Goal: Information Seeking & Learning: Learn about a topic

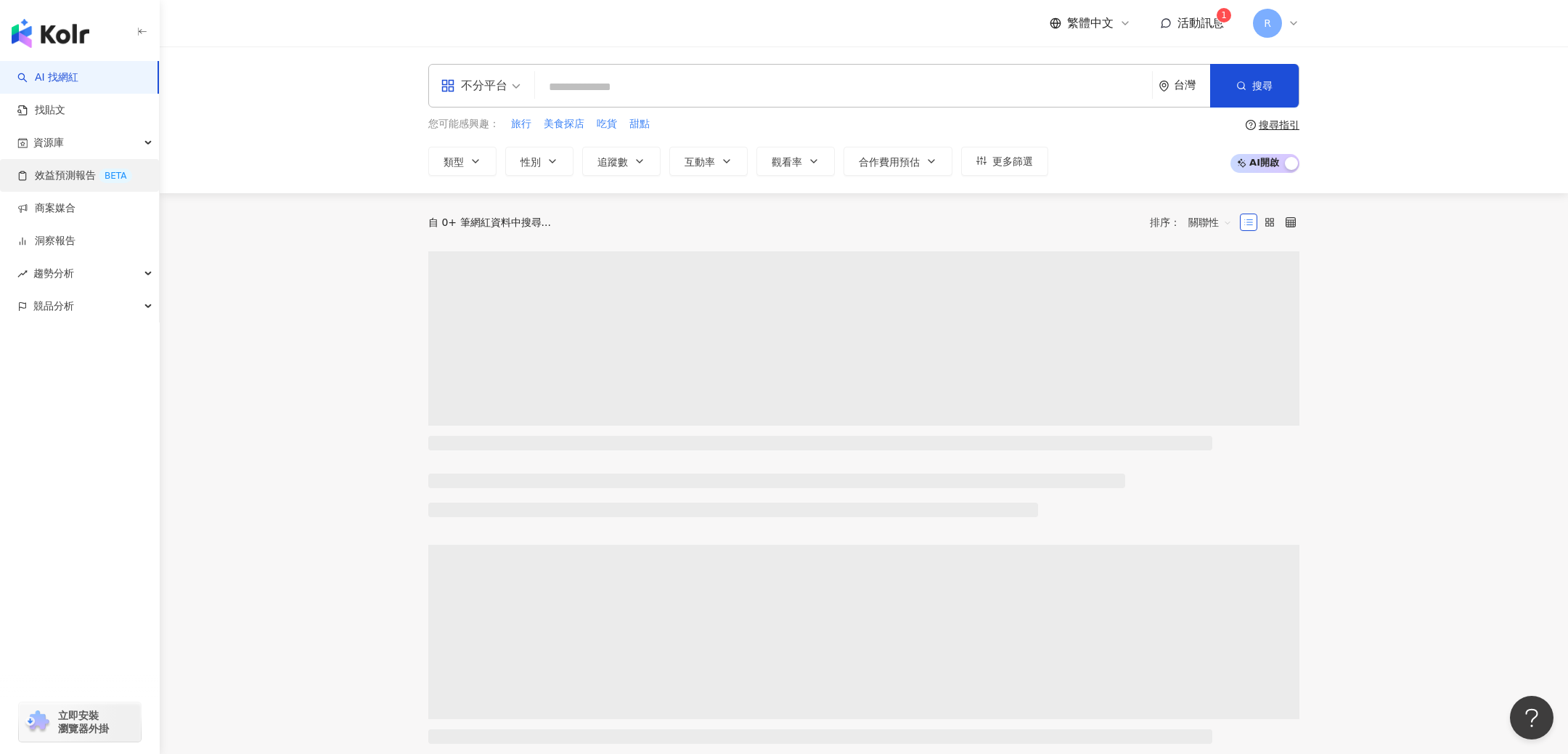
click at [65, 171] on link "效益預測報告 BETA" at bounding box center [75, 175] width 115 height 14
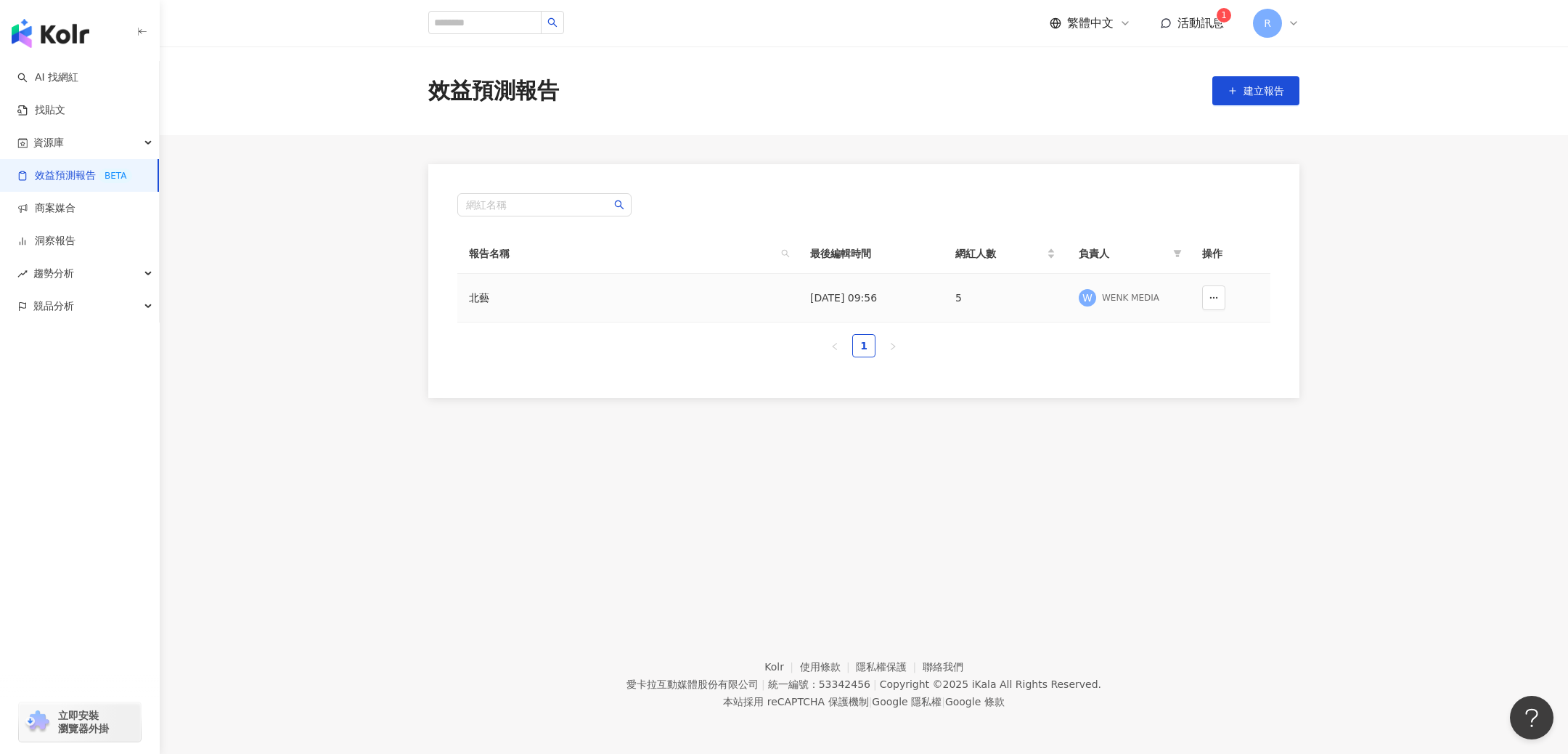
click at [483, 304] on div "北藝" at bounding box center [556, 297] width 174 height 16
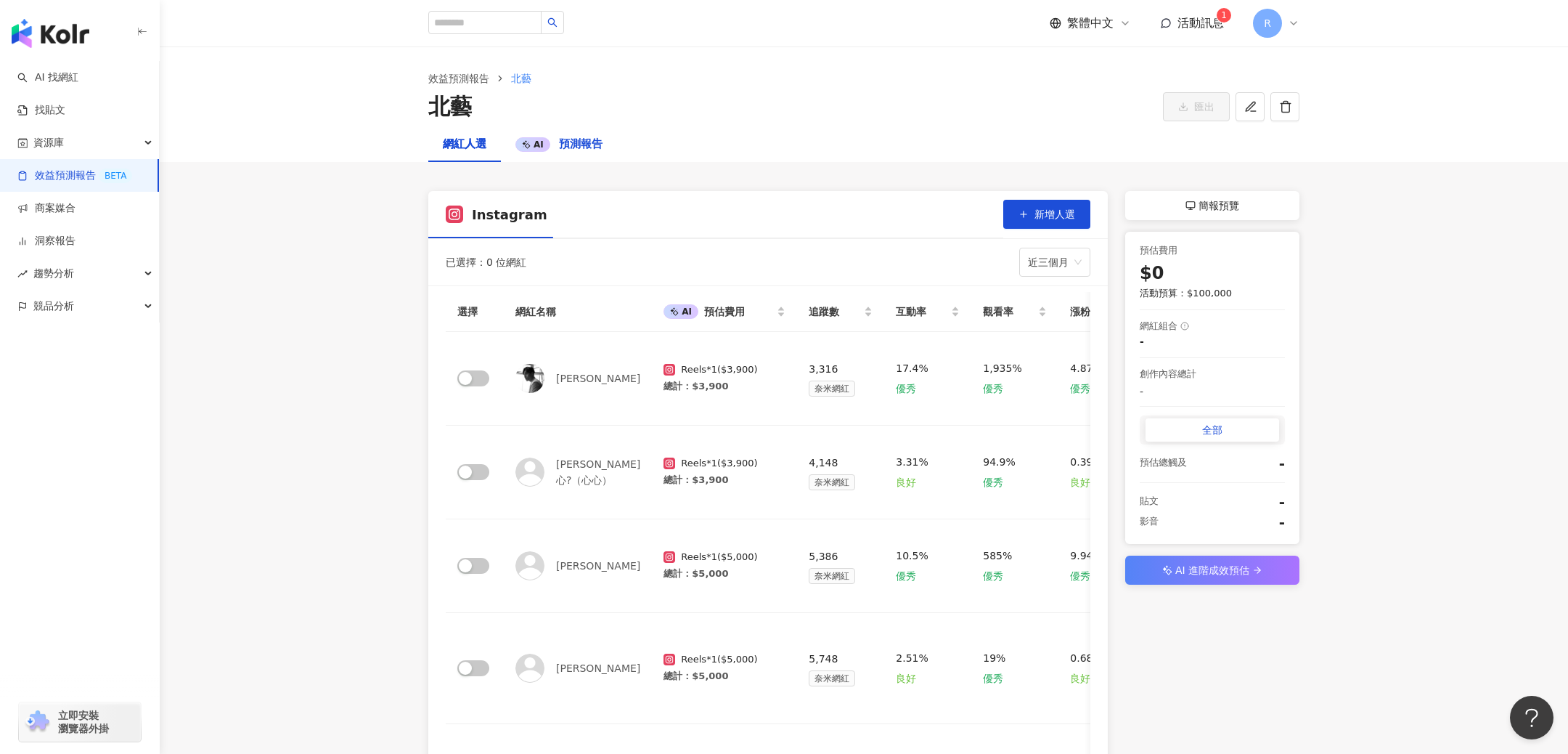
click at [565, 146] on span "預測報告" at bounding box center [580, 144] width 44 height 13
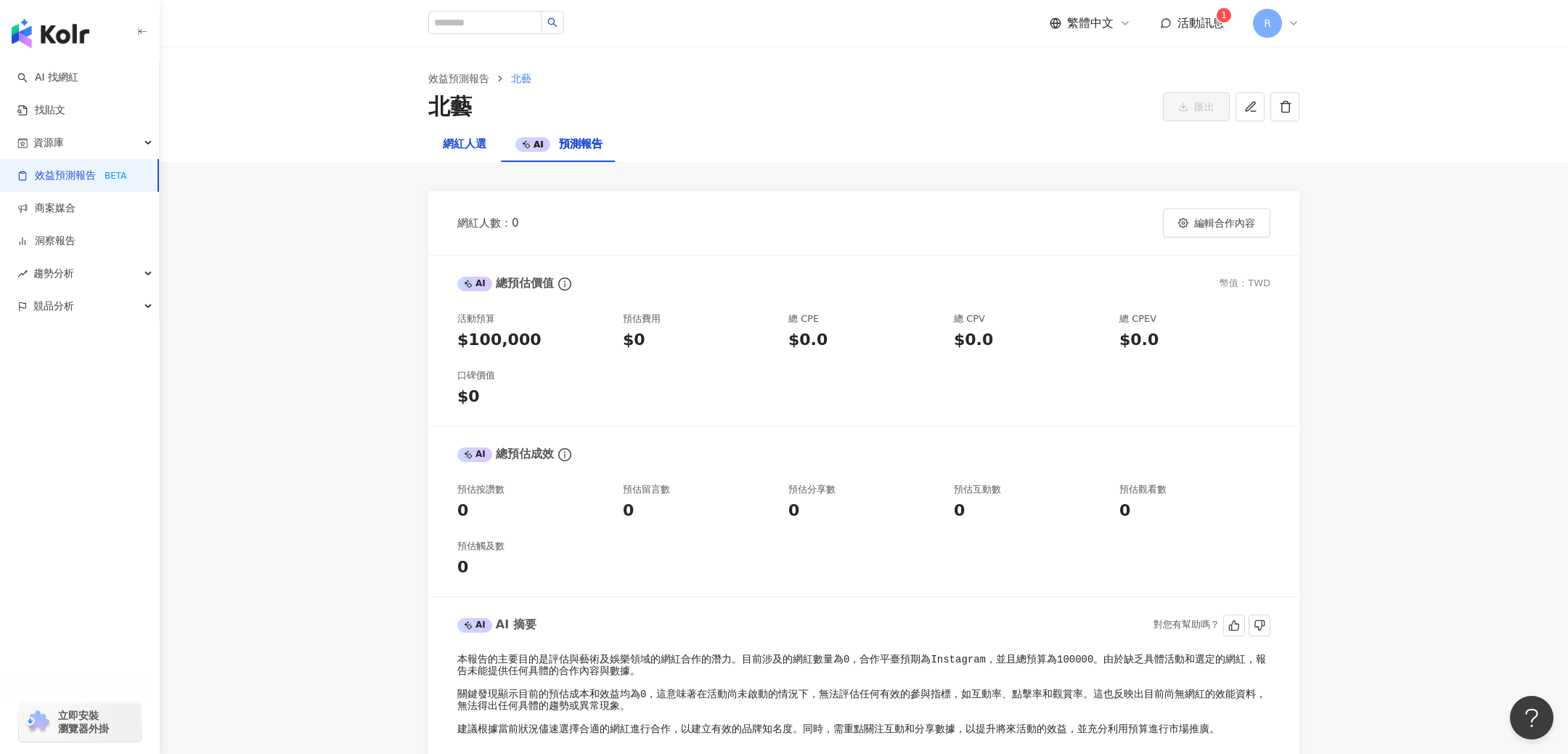
click at [457, 142] on div "網紅人選" at bounding box center [465, 144] width 44 height 17
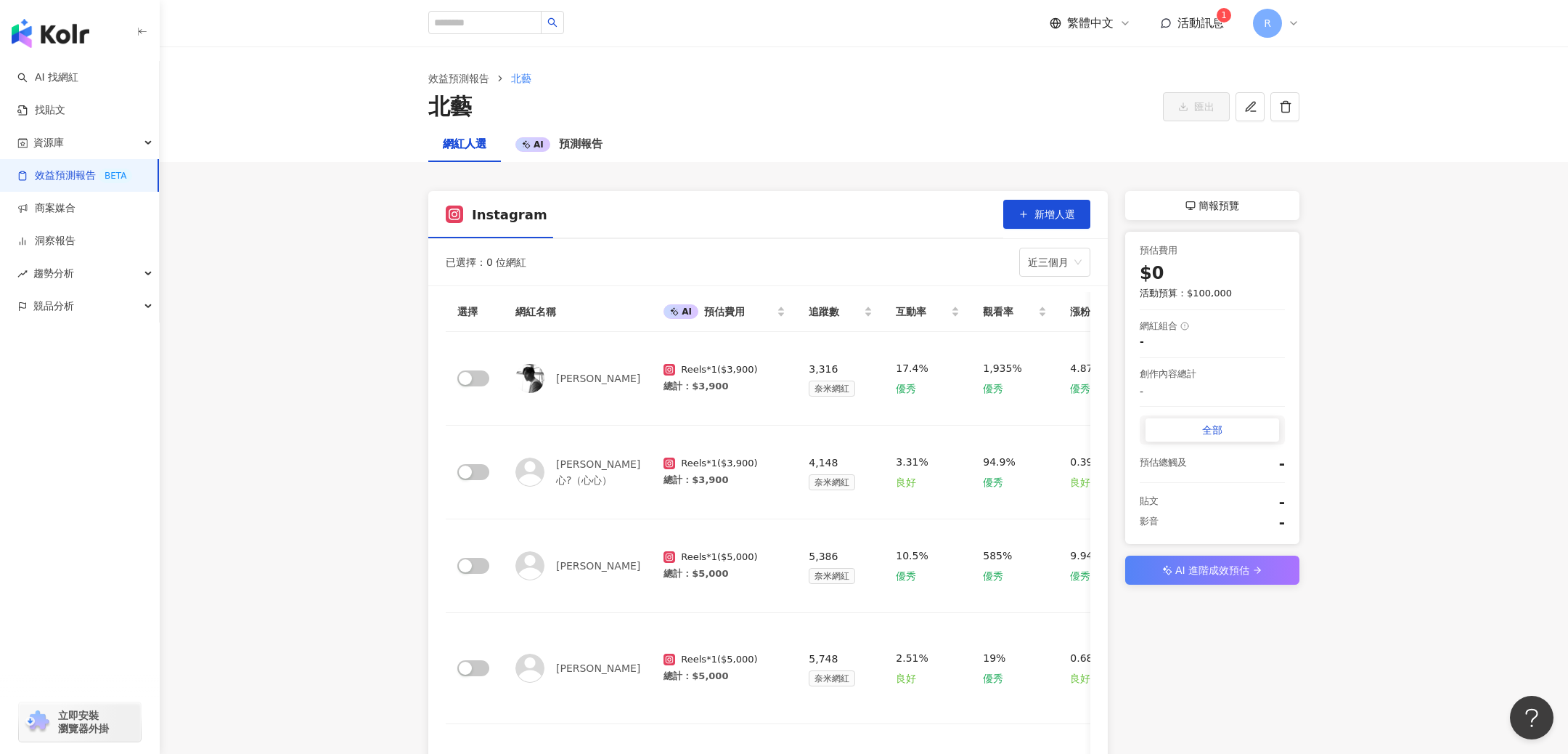
click at [1261, 201] on div "簡報預覽" at bounding box center [1213, 205] width 174 height 29
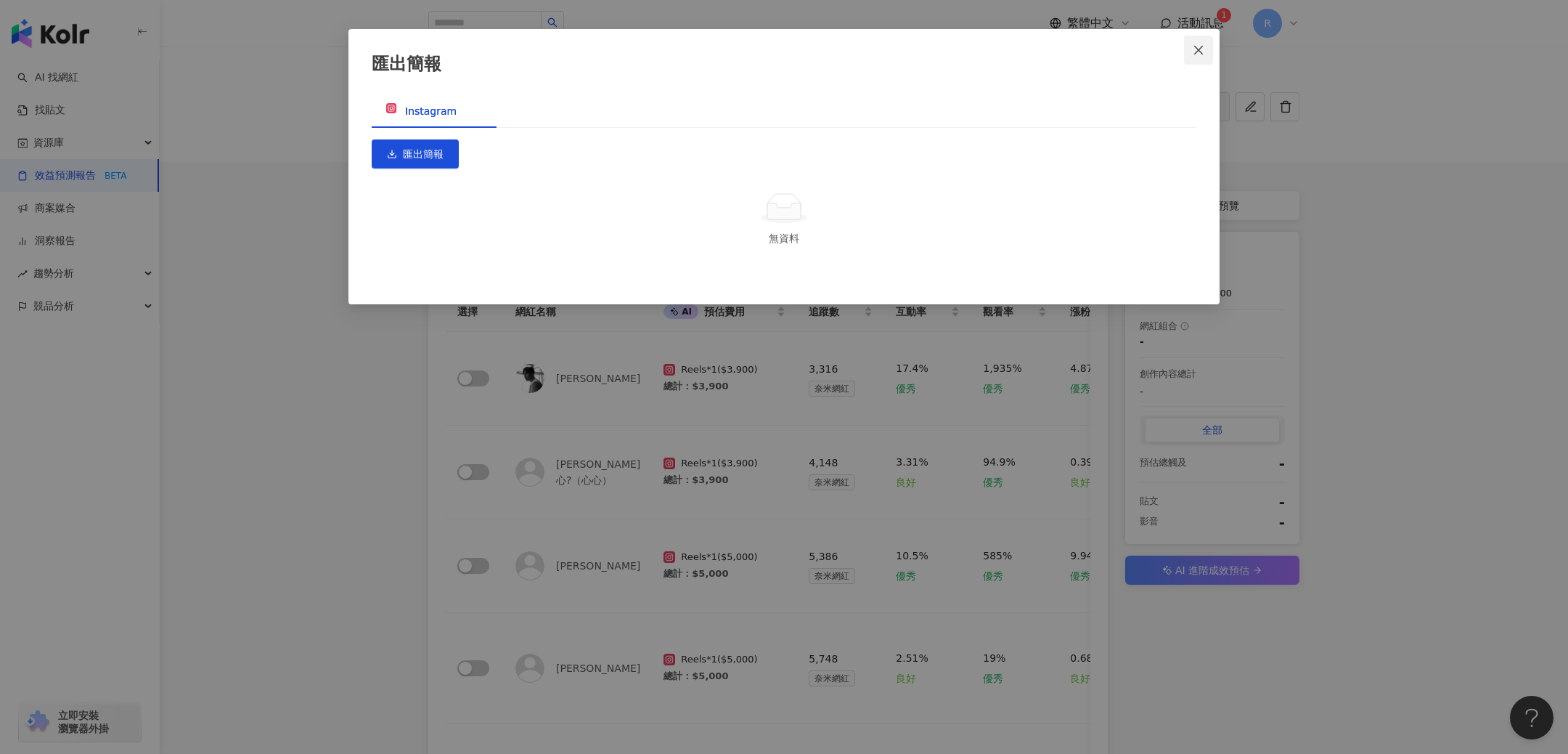
click at [1195, 41] on button "Close" at bounding box center [1199, 50] width 29 height 29
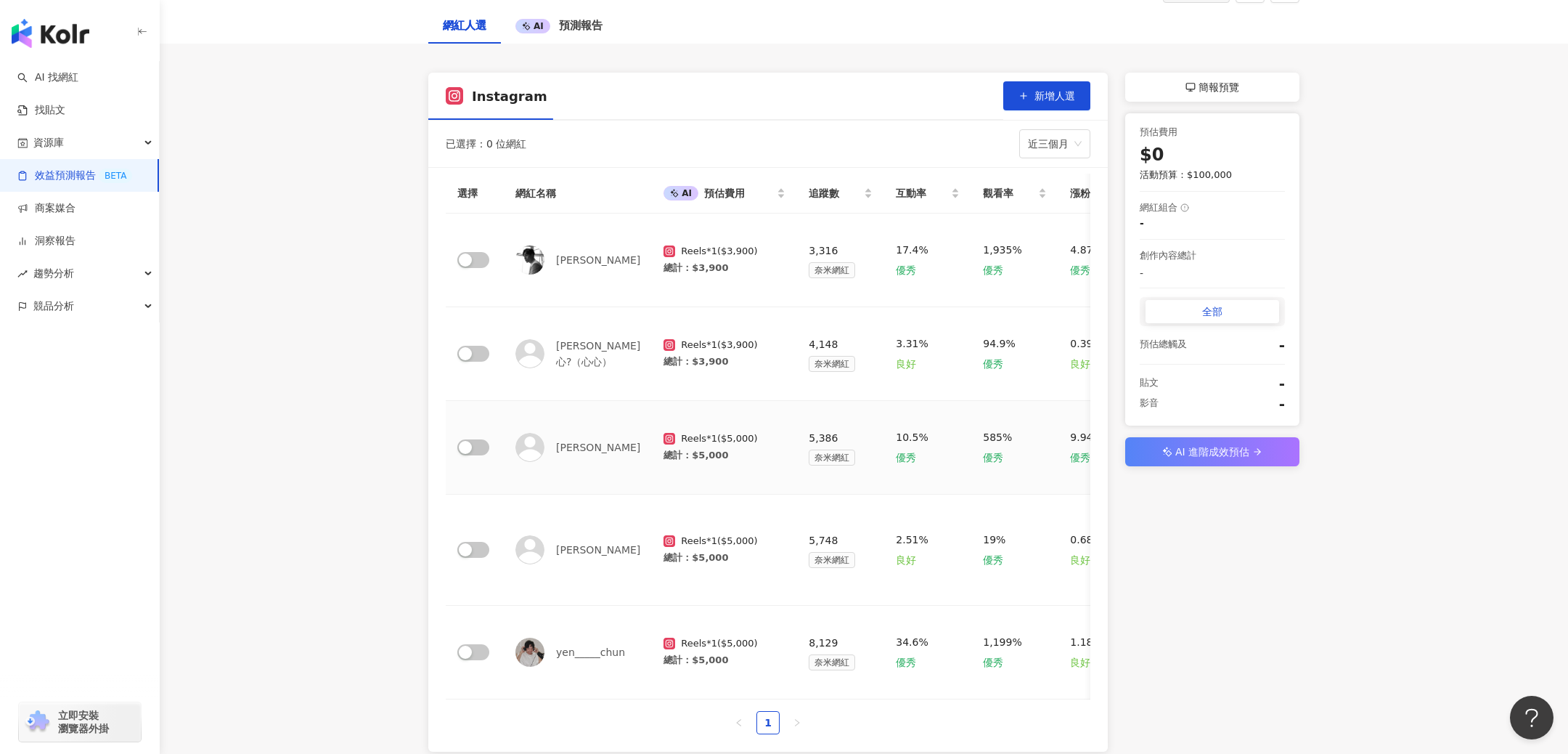
scroll to position [120, 0]
click at [468, 256] on div "button" at bounding box center [465, 258] width 13 height 13
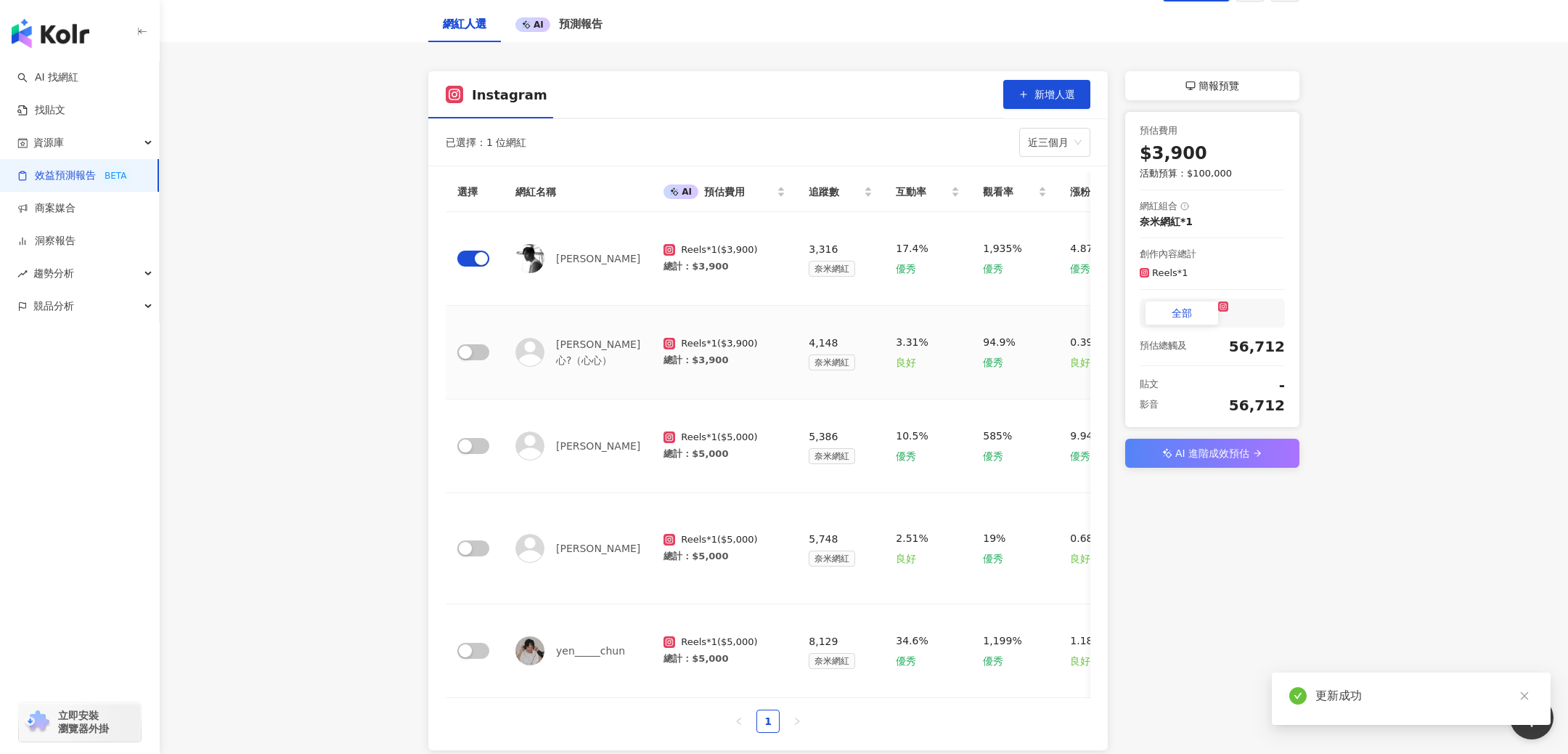
click at [470, 350] on div "button" at bounding box center [465, 352] width 13 height 13
click at [476, 442] on span "button" at bounding box center [473, 446] width 32 height 16
click at [475, 540] on span "button" at bounding box center [473, 548] width 32 height 16
click at [480, 643] on span "button" at bounding box center [473, 651] width 32 height 16
click at [1229, 82] on span "簡報預覽" at bounding box center [1218, 86] width 40 height 17
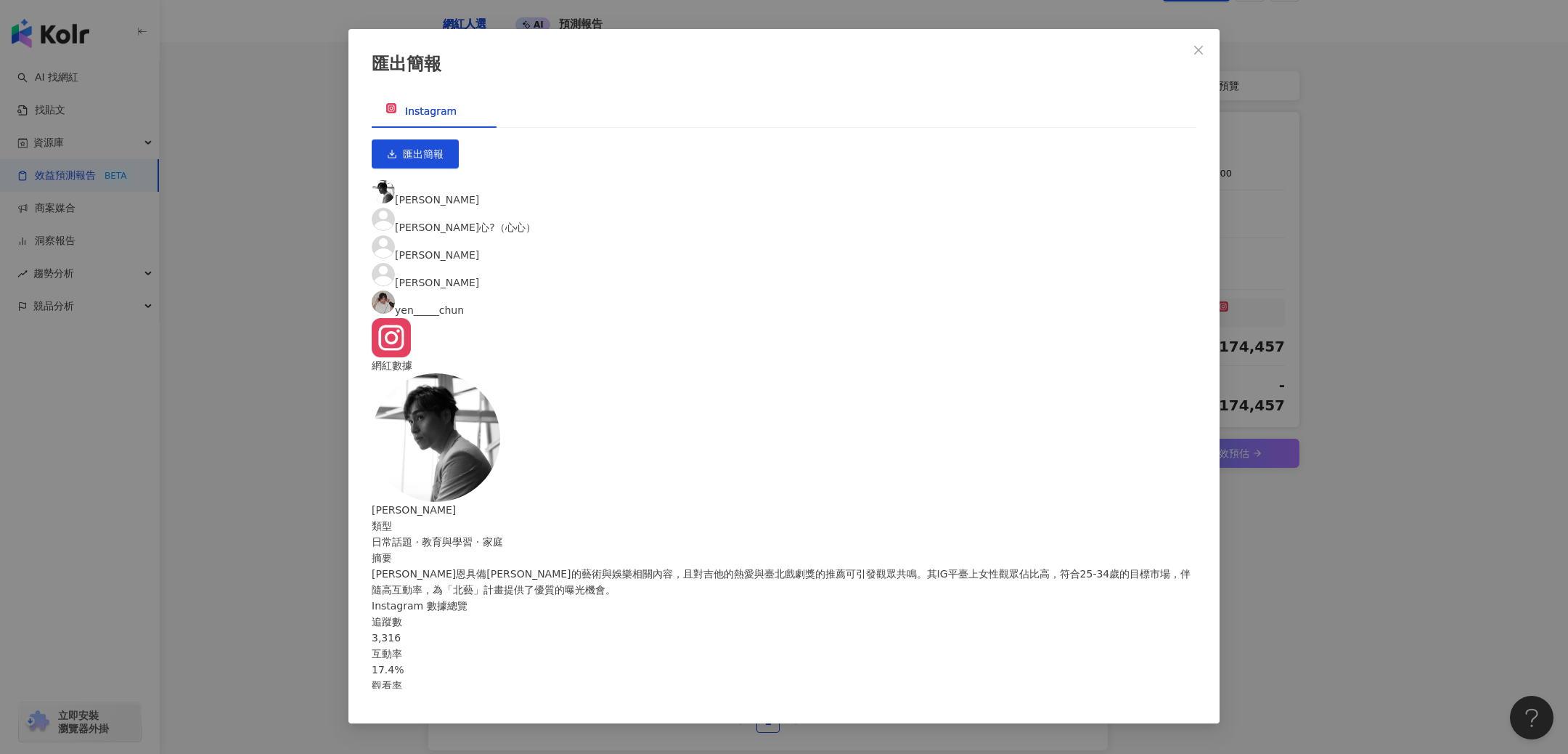
click at [536, 221] on span "[PERSON_NAME]心?（心心）" at bounding box center [465, 227] width 141 height 12
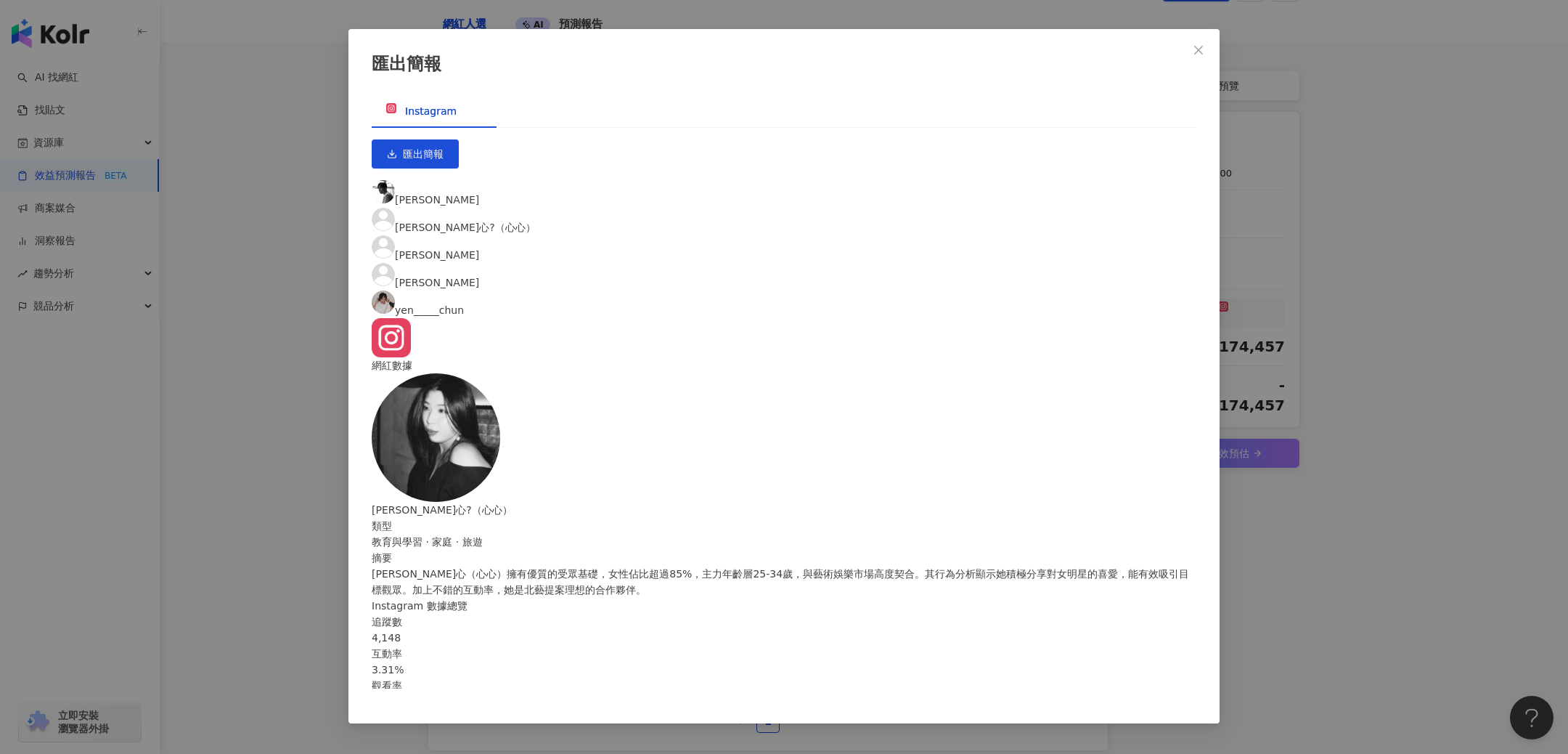
click at [479, 249] on span "[PERSON_NAME]" at bounding box center [437, 255] width 84 height 12
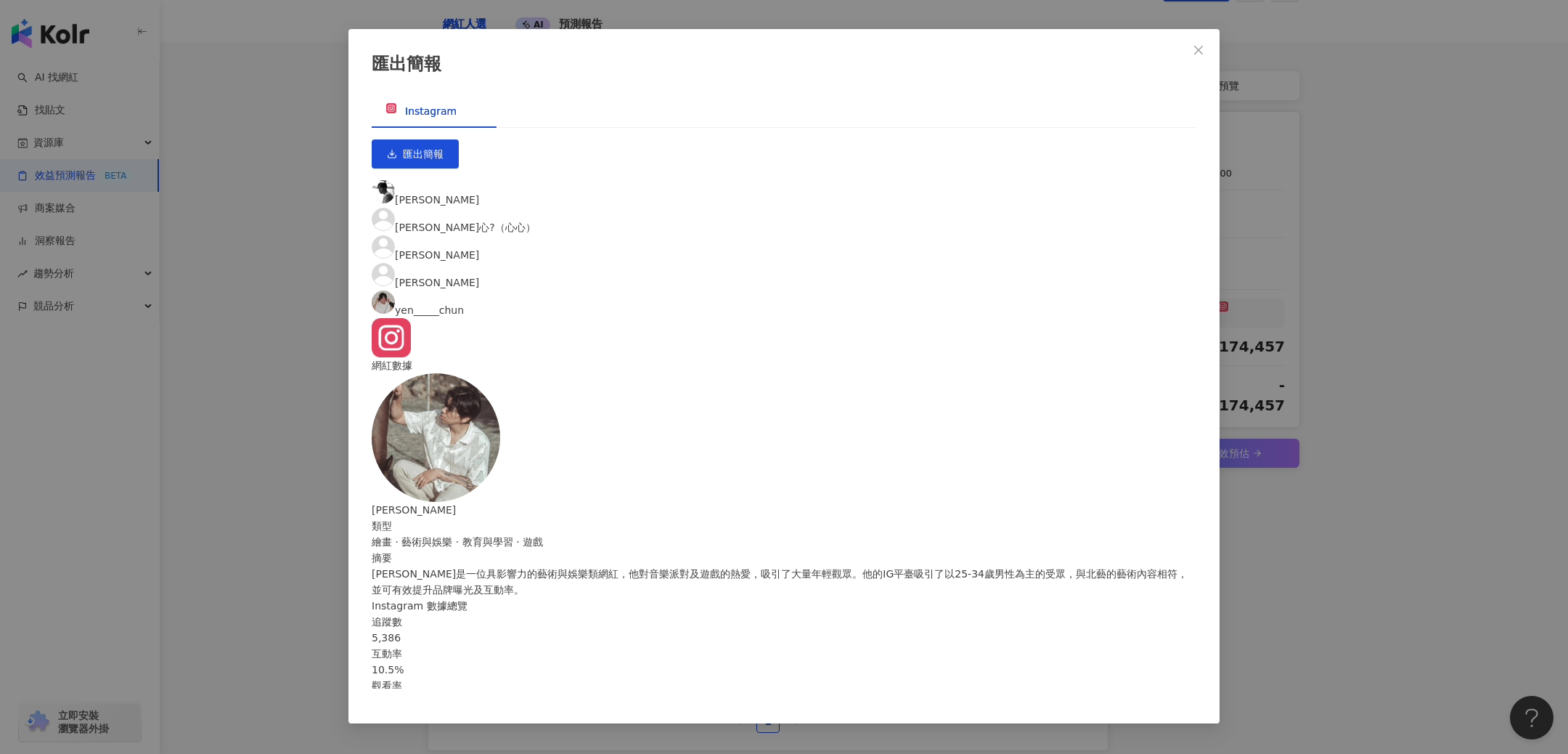
click at [437, 194] on span "[PERSON_NAME]" at bounding box center [437, 200] width 84 height 12
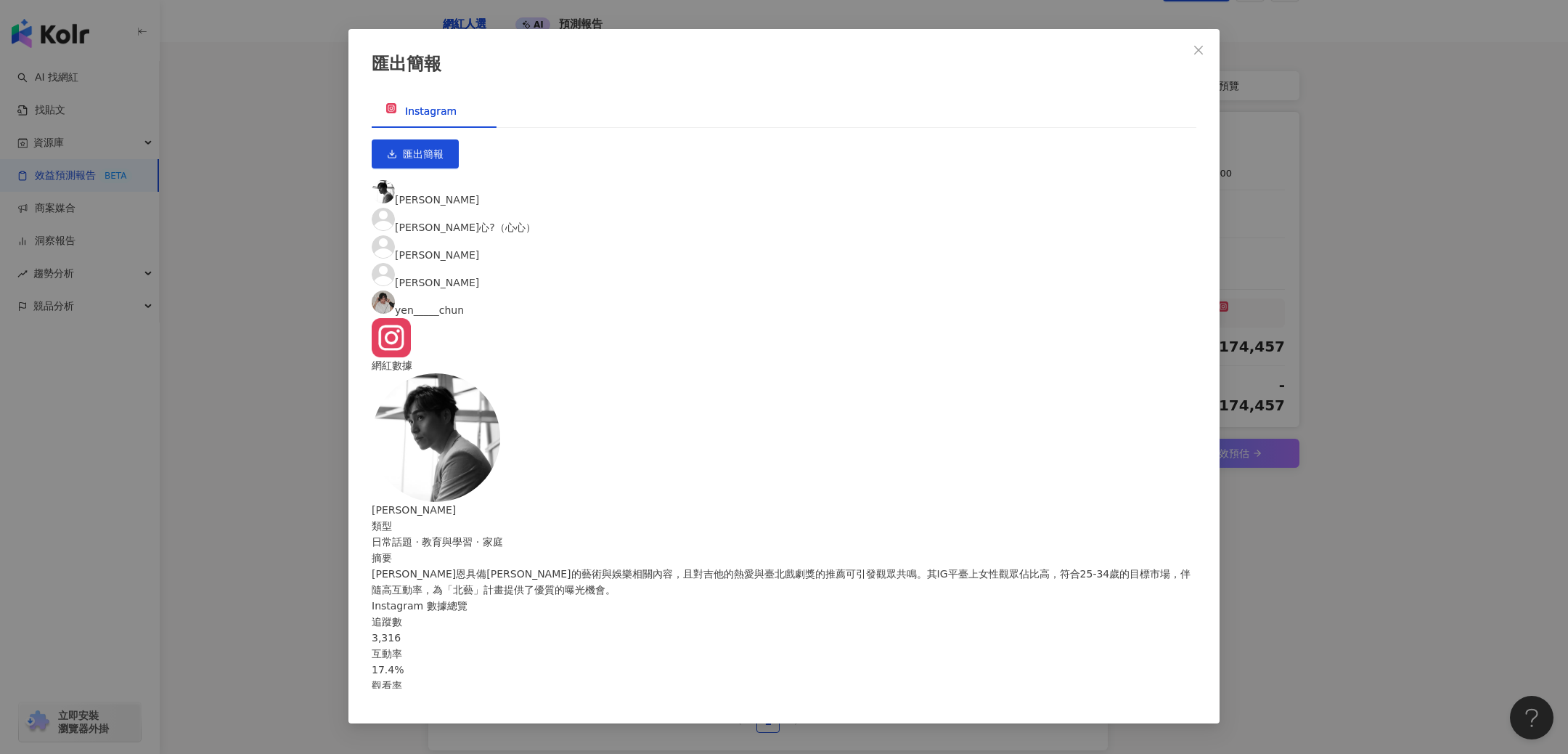
click at [304, 335] on div "匯出簡報 Instagram 匯出簡報 [PERSON_NAME]心?（心心） [PERSON_NAME] [PERSON_NAME] 網紅數據 [PERSO…" at bounding box center [784, 377] width 1568 height 754
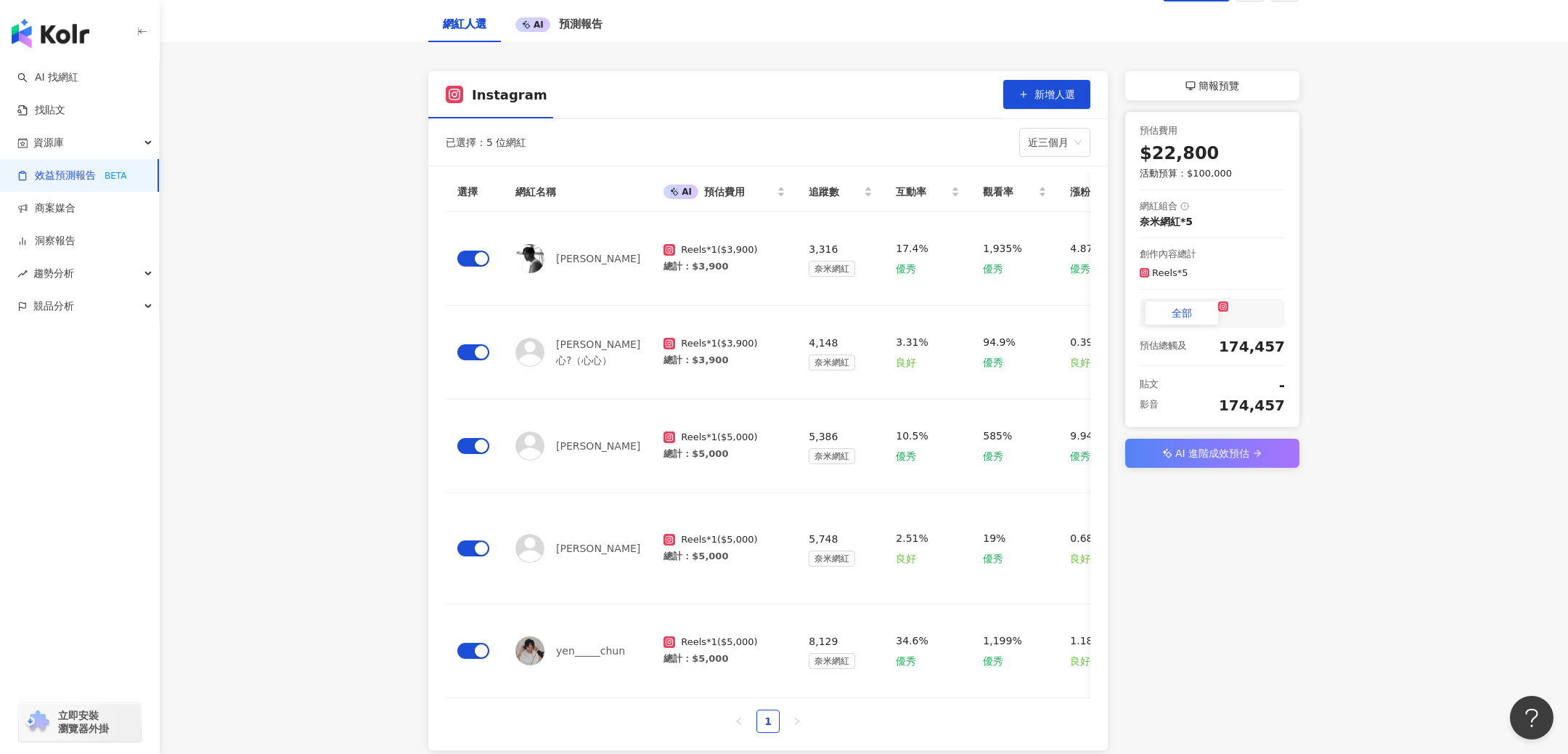
click at [1239, 82] on div "簡報預覽" at bounding box center [1213, 86] width 174 height 29
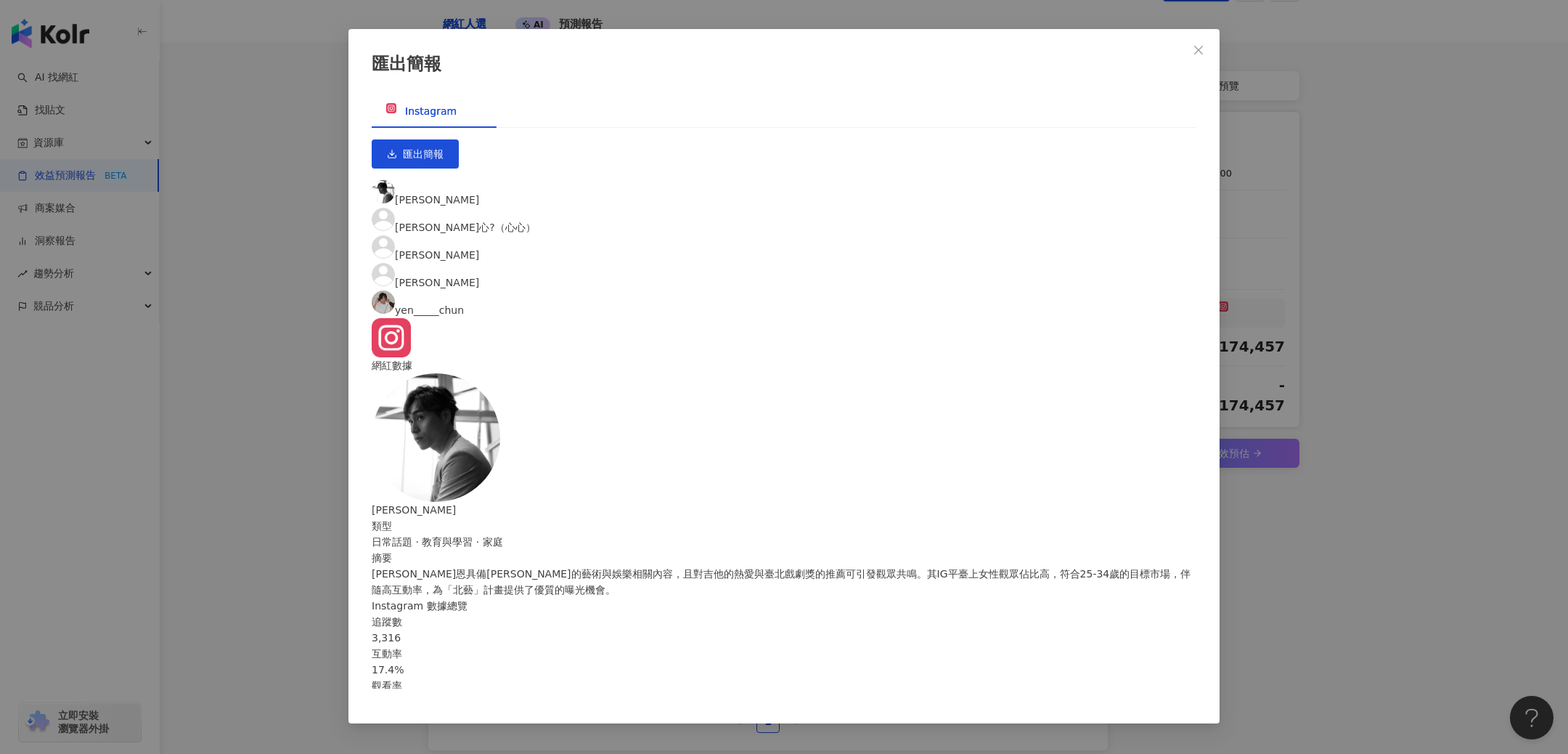
click at [698, 235] on div "[PERSON_NAME]" at bounding box center [784, 249] width 824 height 28
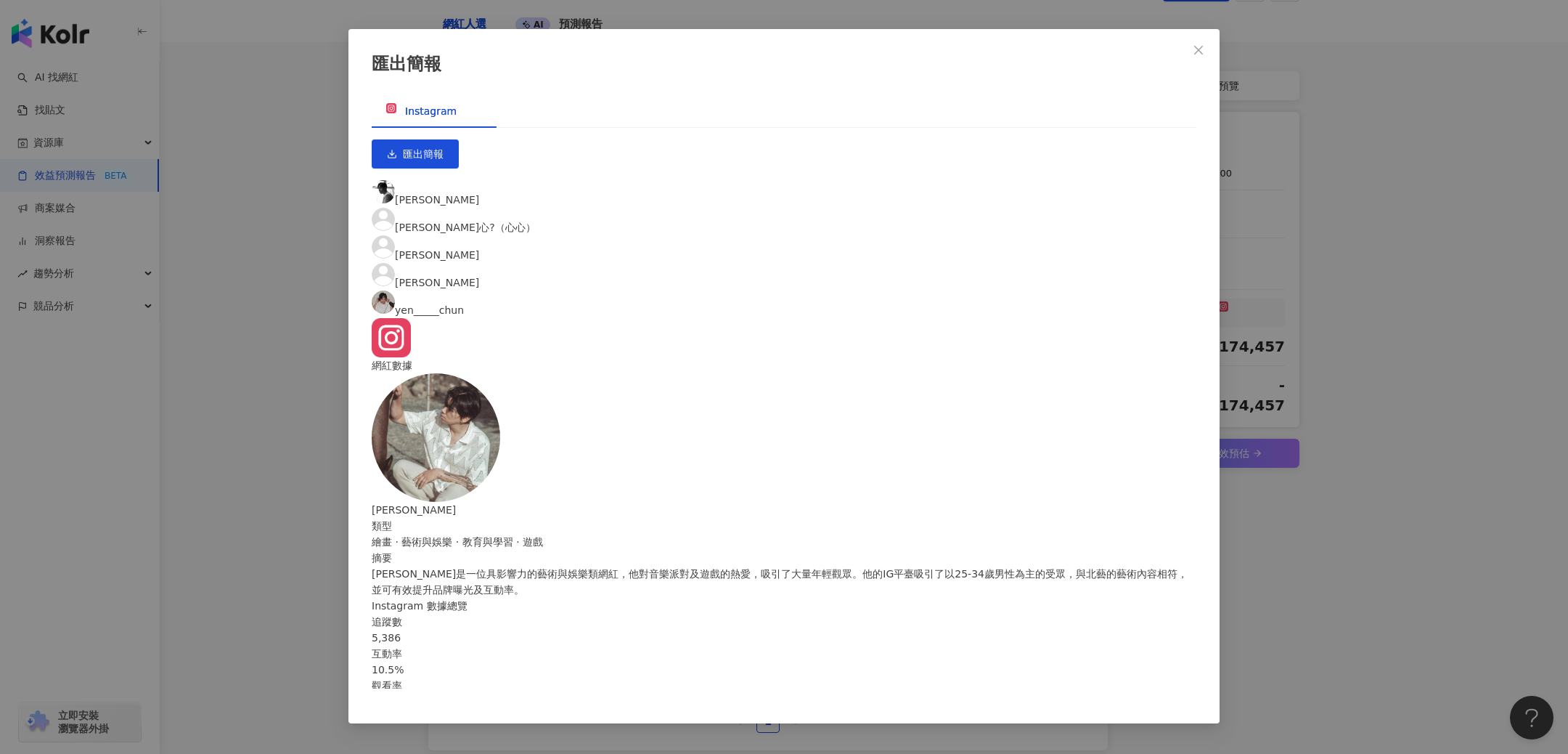
click at [830, 263] on div "[PERSON_NAME]" at bounding box center [784, 277] width 824 height 28
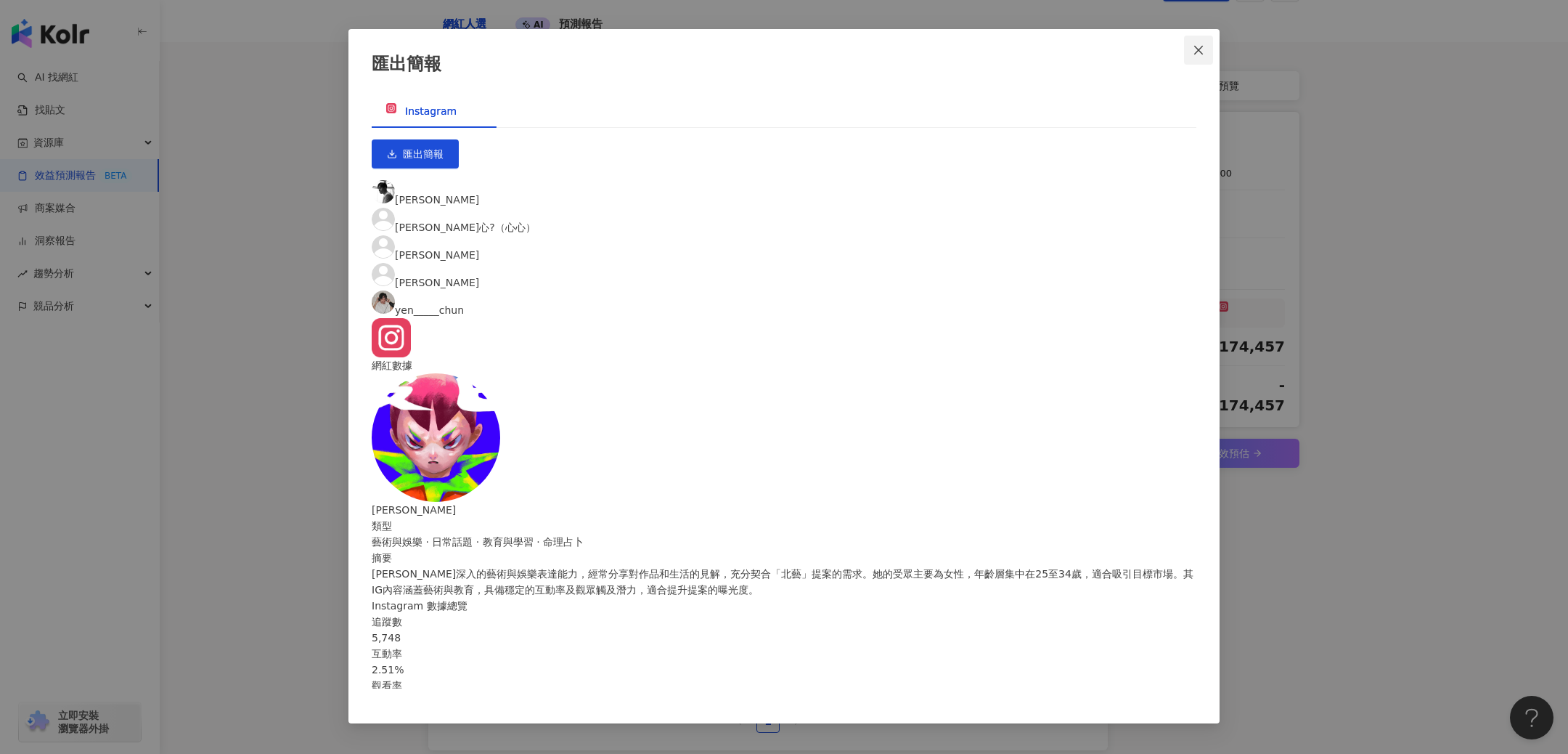
click at [1195, 55] on icon "close" at bounding box center [1199, 50] width 12 height 12
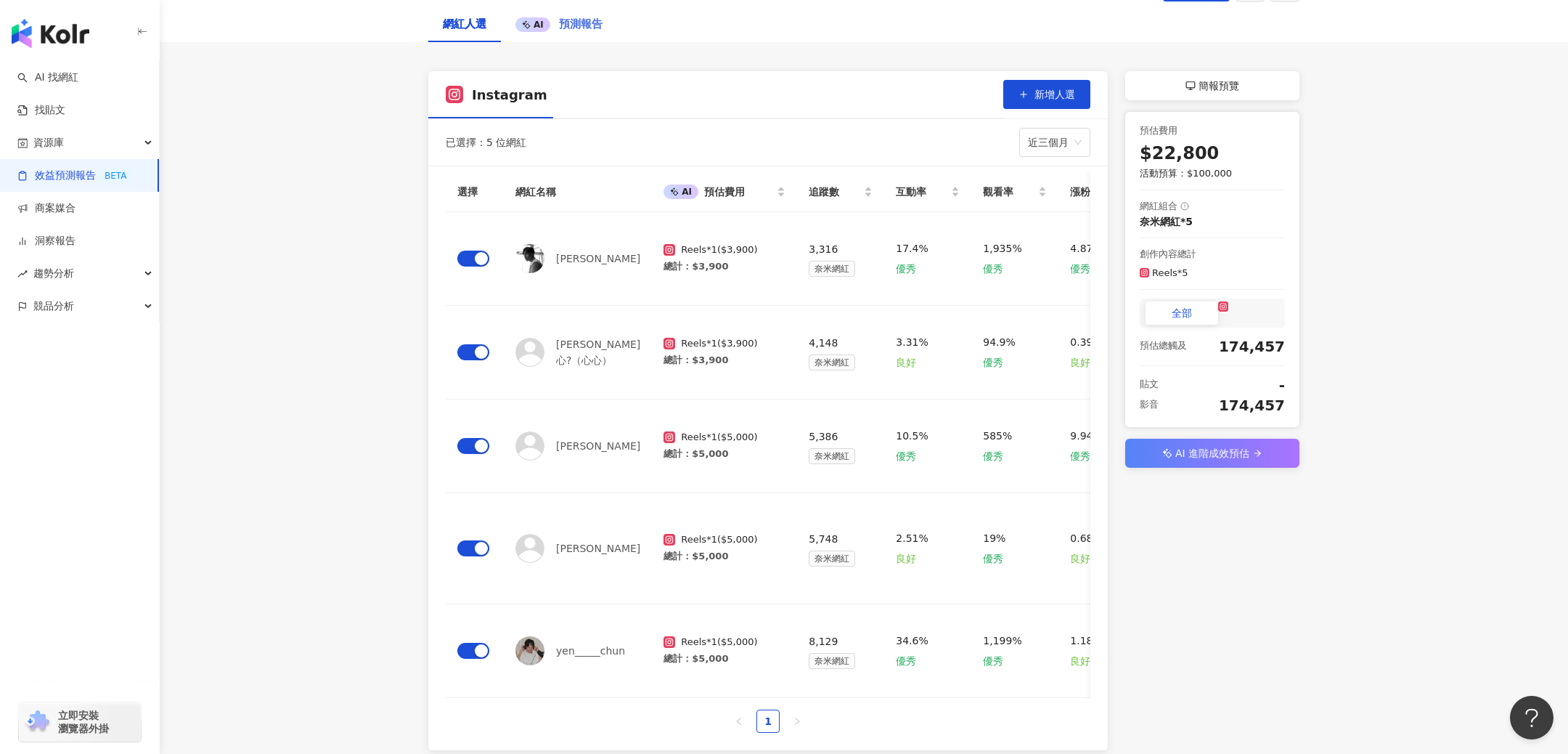
click at [561, 35] on div "AI 預測報告" at bounding box center [559, 25] width 117 height 35
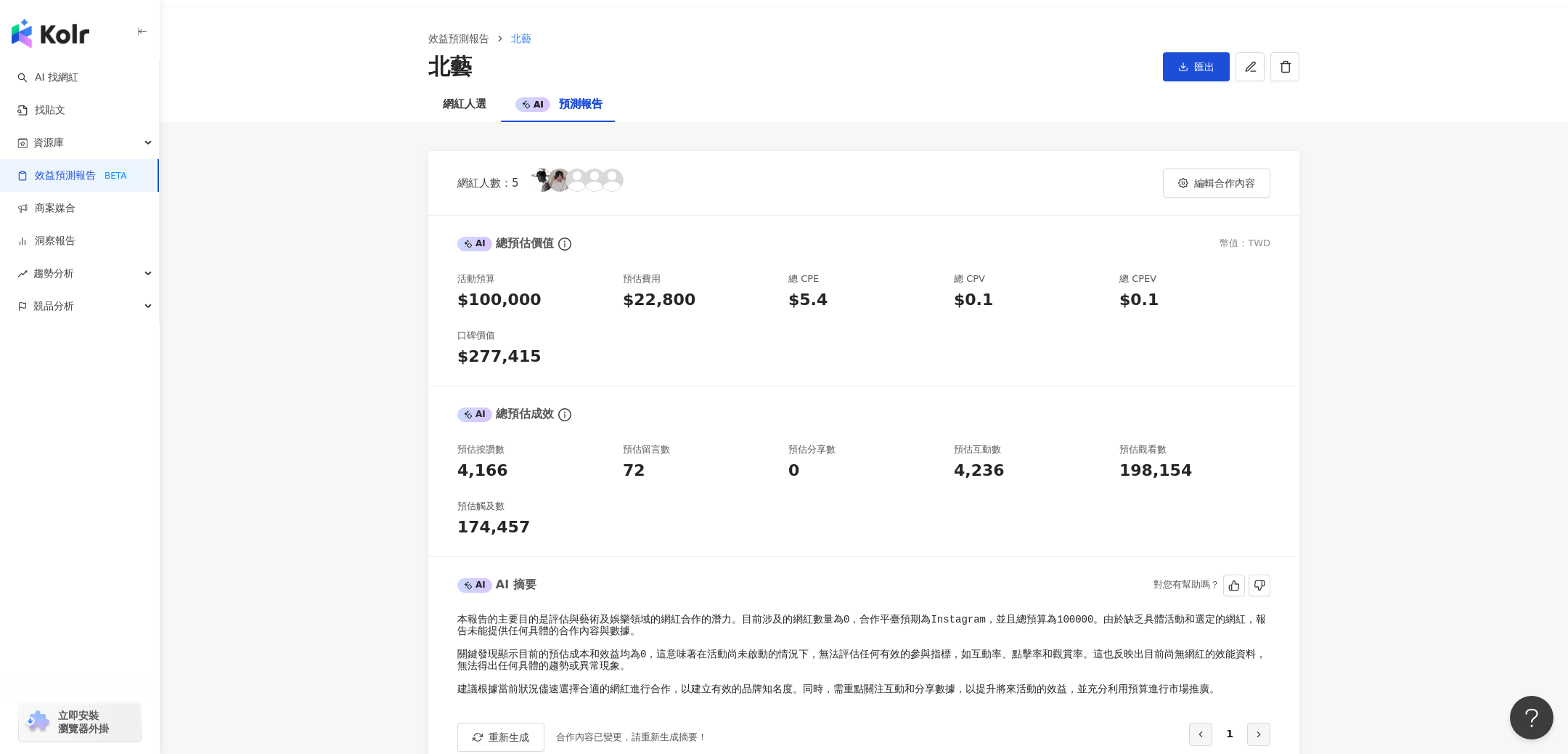
scroll to position [42, 0]
click at [75, 239] on link "洞察報告" at bounding box center [46, 241] width 58 height 14
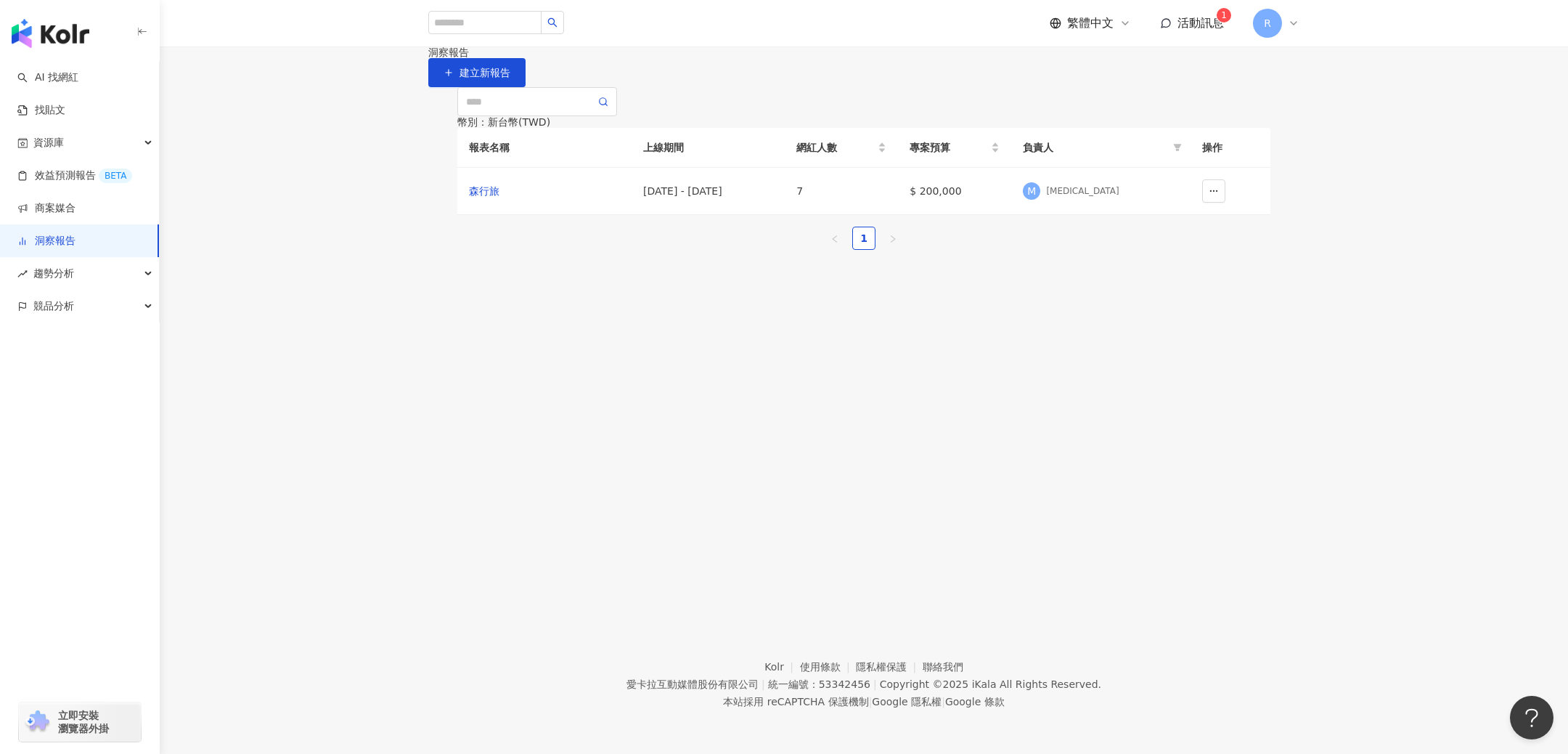
click at [1290, 10] on div "R" at bounding box center [1276, 23] width 47 height 29
click at [1295, 143] on link "團隊成員管理" at bounding box center [1312, 148] width 61 height 12
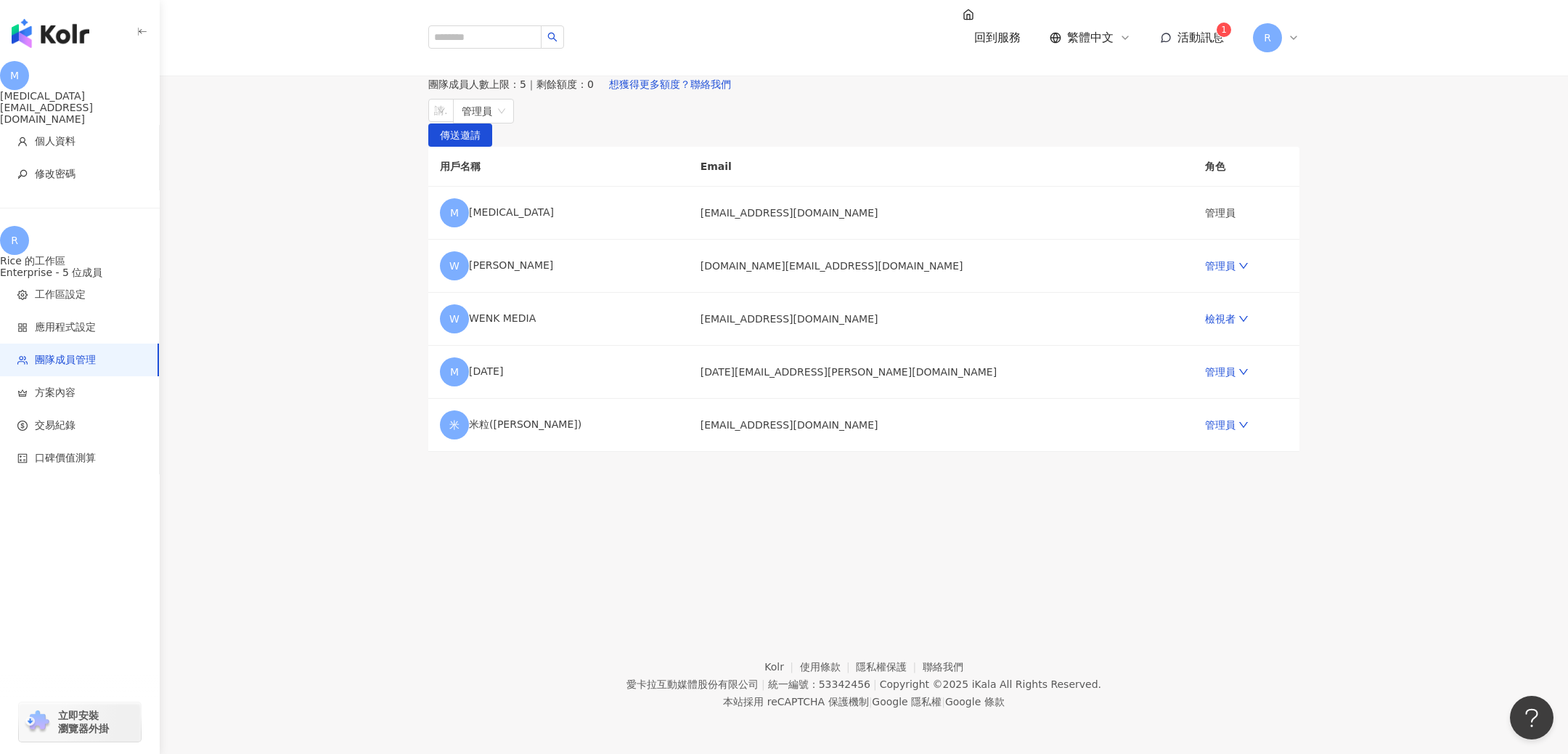
click at [143, 30] on icon "button" at bounding box center [142, 32] width 12 height 12
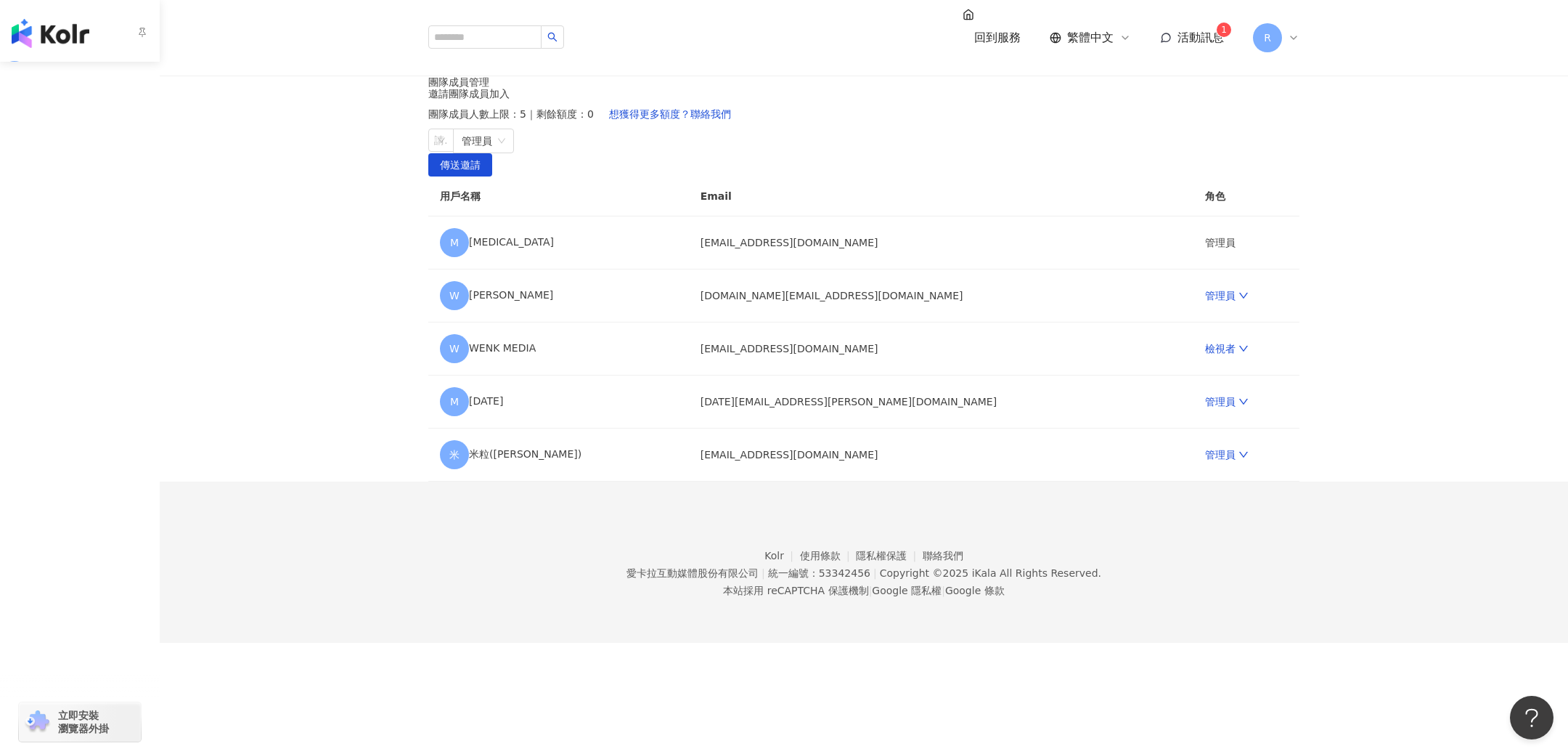
click at [80, 135] on span "個人資料" at bounding box center [82, 141] width 130 height 14
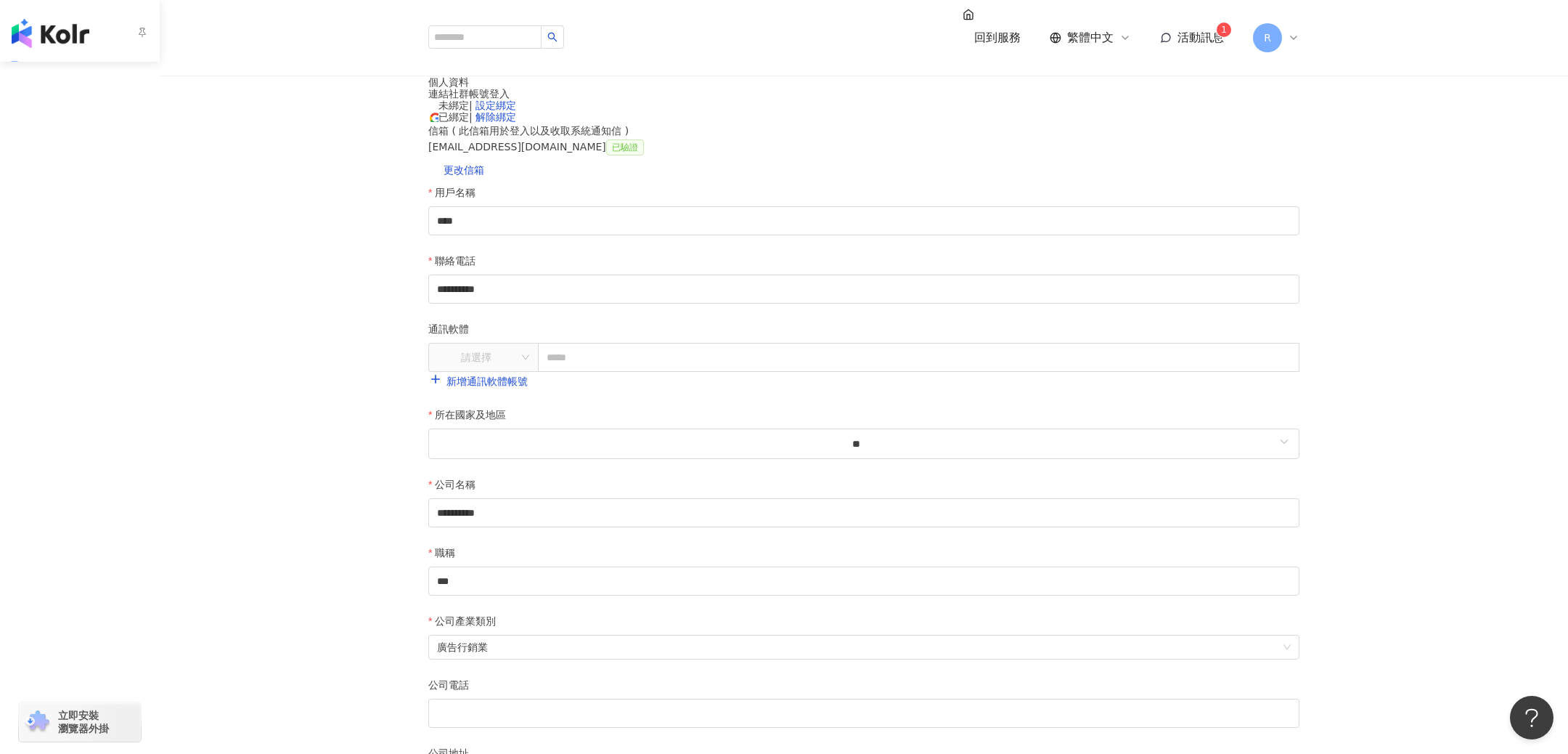
click at [64, 101] on div "[EMAIL_ADDRESS][DOMAIN_NAME]" at bounding box center [79, 113] width 159 height 23
click at [39, 28] on img "button" at bounding box center [51, 33] width 78 height 29
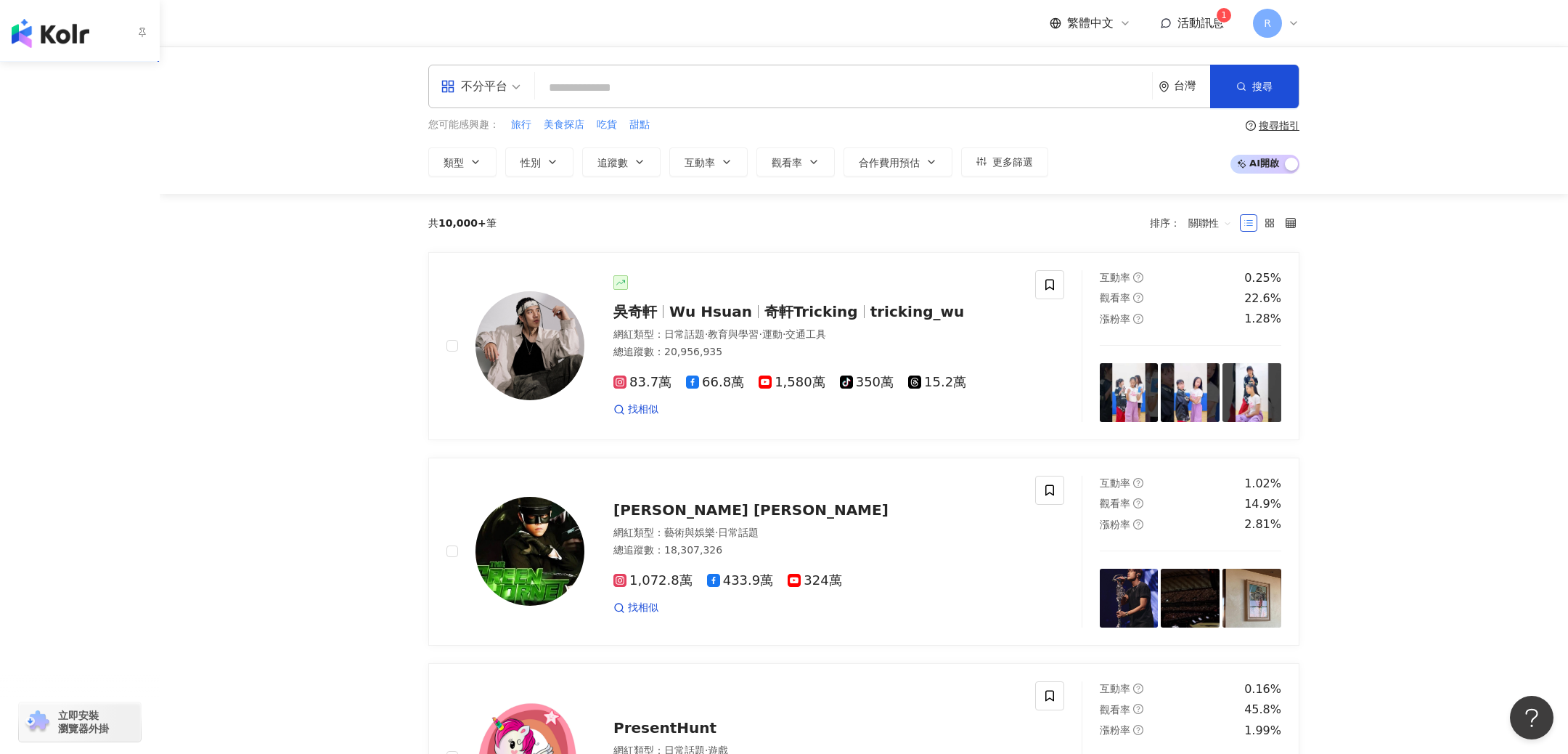
click at [59, 242] on link "洞察報告" at bounding box center [46, 241] width 58 height 14
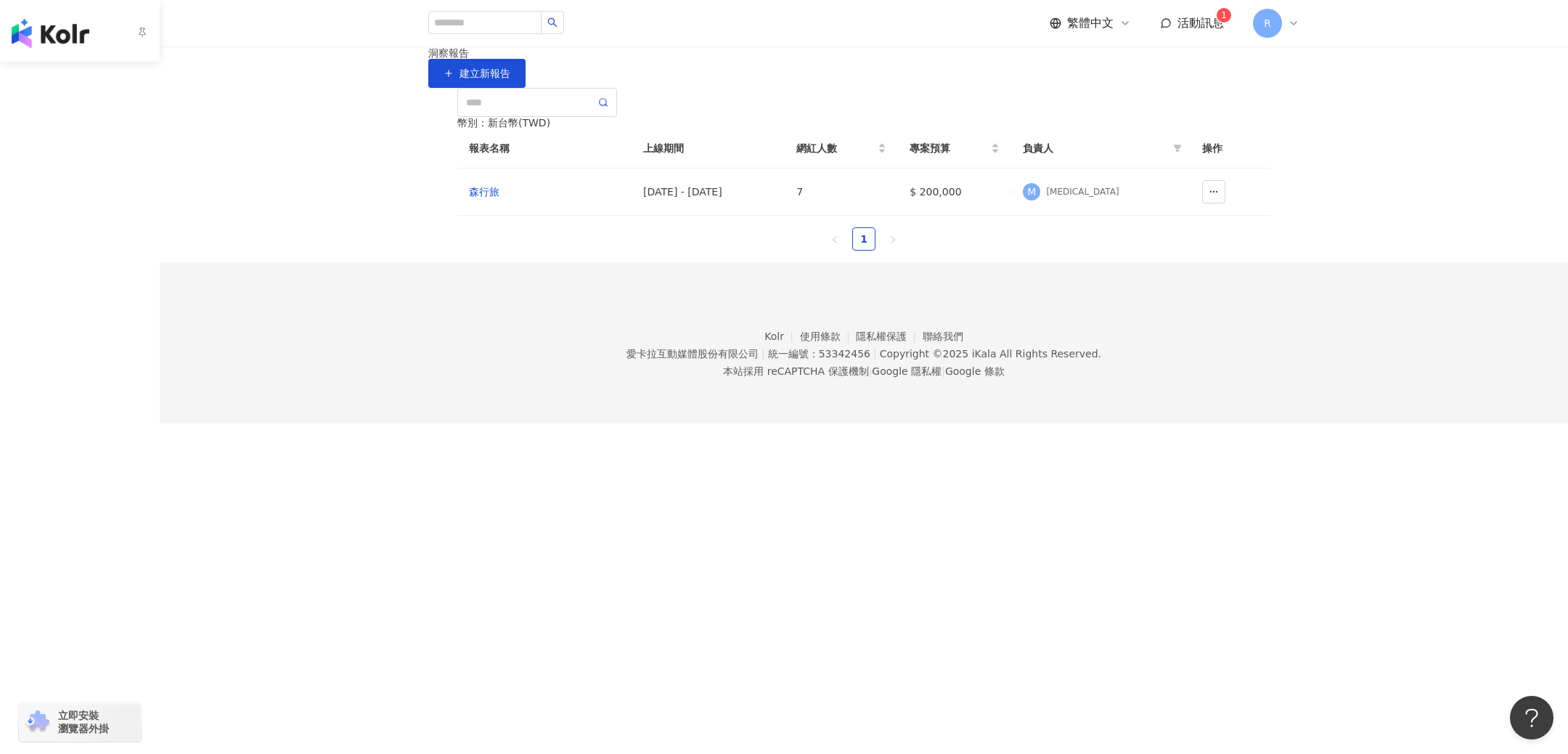
click at [148, 28] on div "button" at bounding box center [79, 30] width 159 height 61
click at [134, 38] on div "button" at bounding box center [79, 30] width 159 height 61
click at [143, 33] on icon "button" at bounding box center [142, 32] width 12 height 12
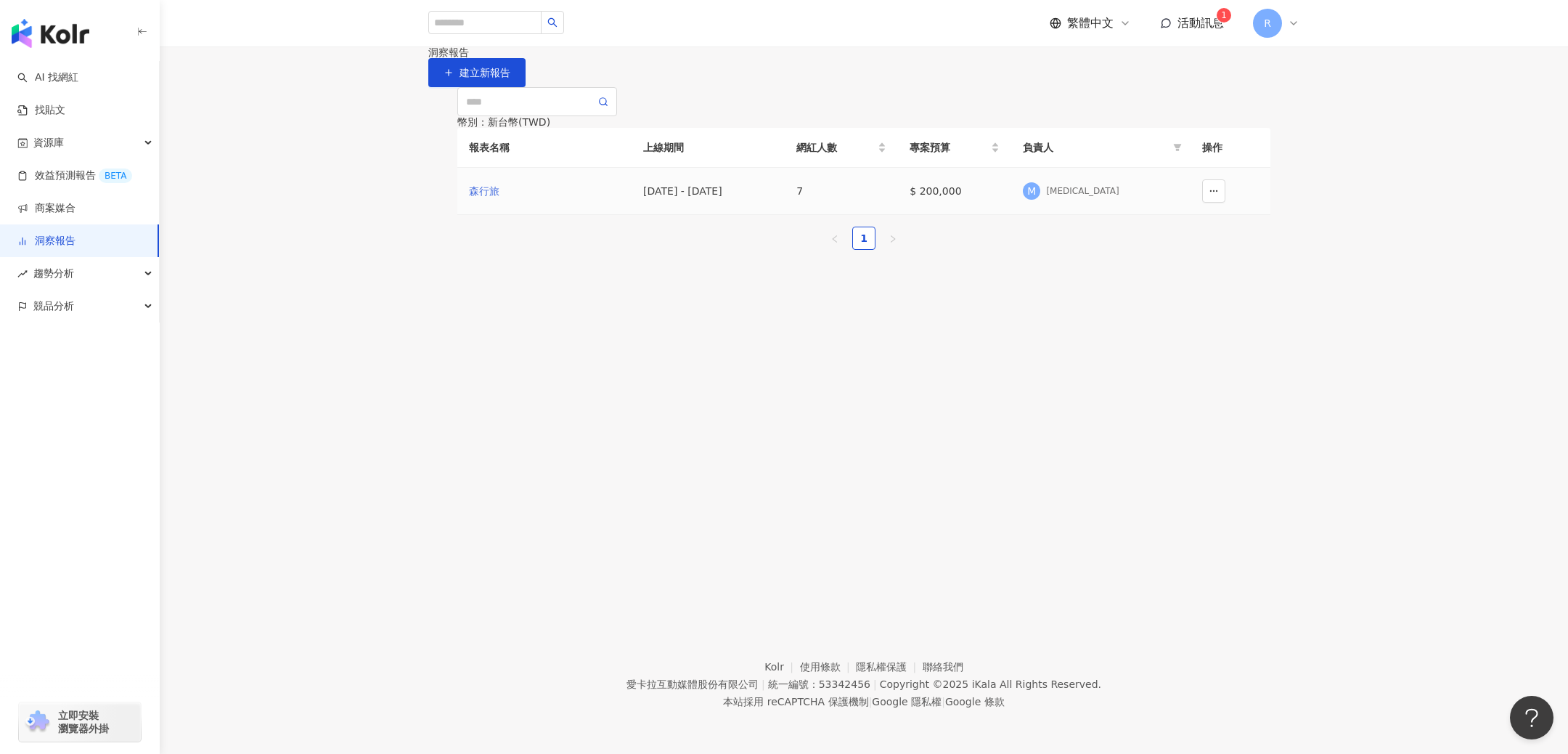
click at [490, 199] on div "森行旅" at bounding box center [545, 191] width 151 height 16
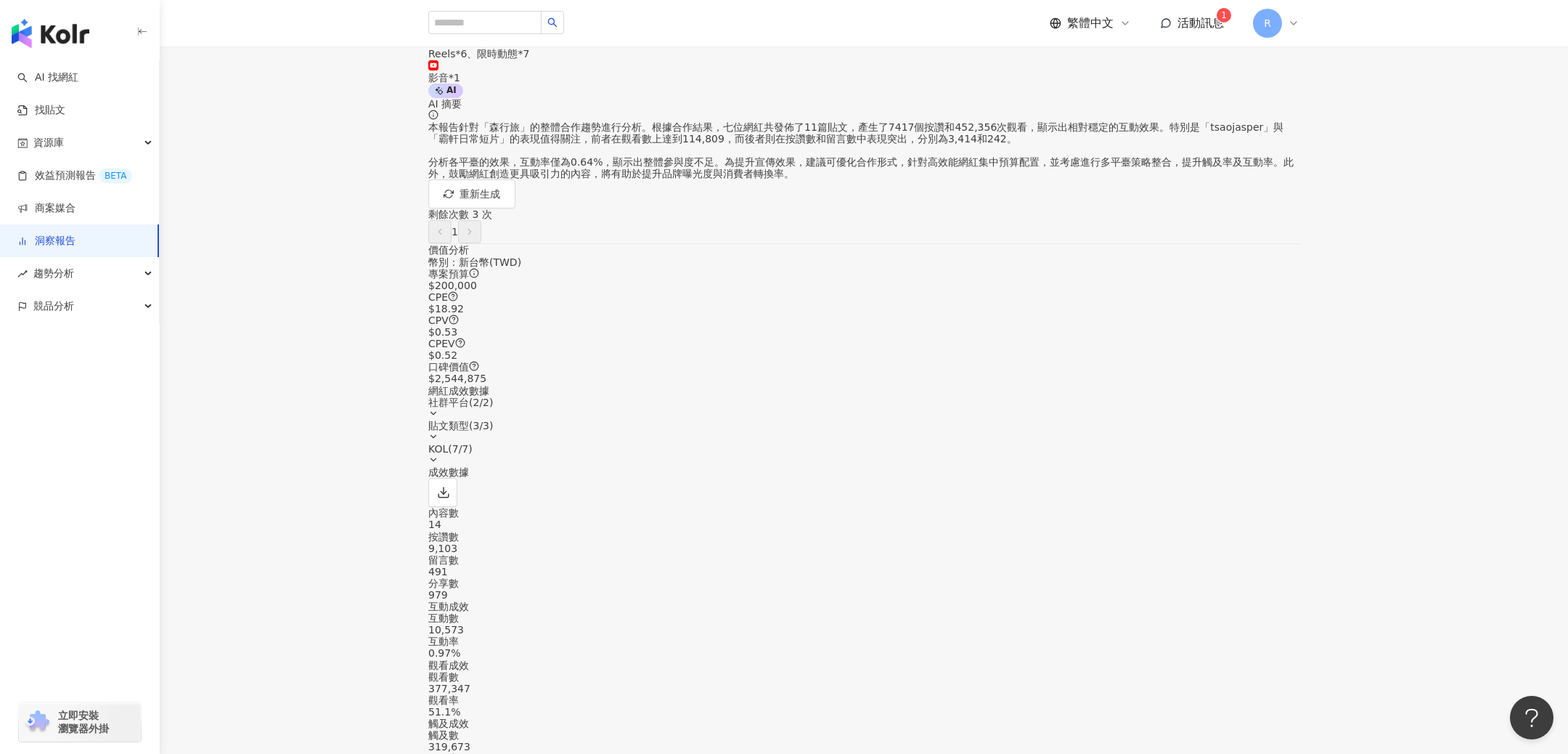
scroll to position [134, 0]
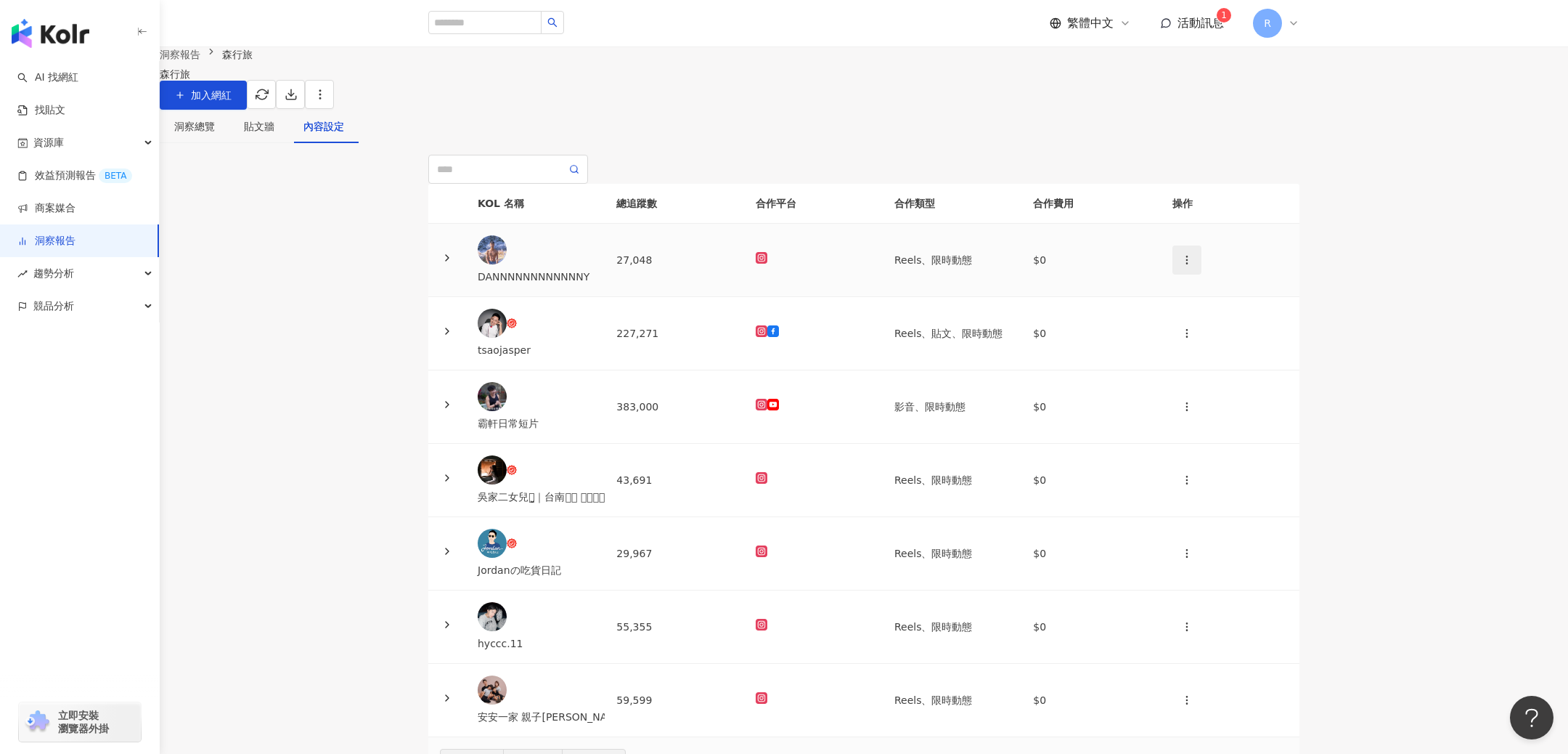
click at [1181, 266] on icon "button" at bounding box center [1187, 260] width 12 height 12
click at [1180, 358] on li "新增內容" at bounding box center [1190, 367] width 68 height 29
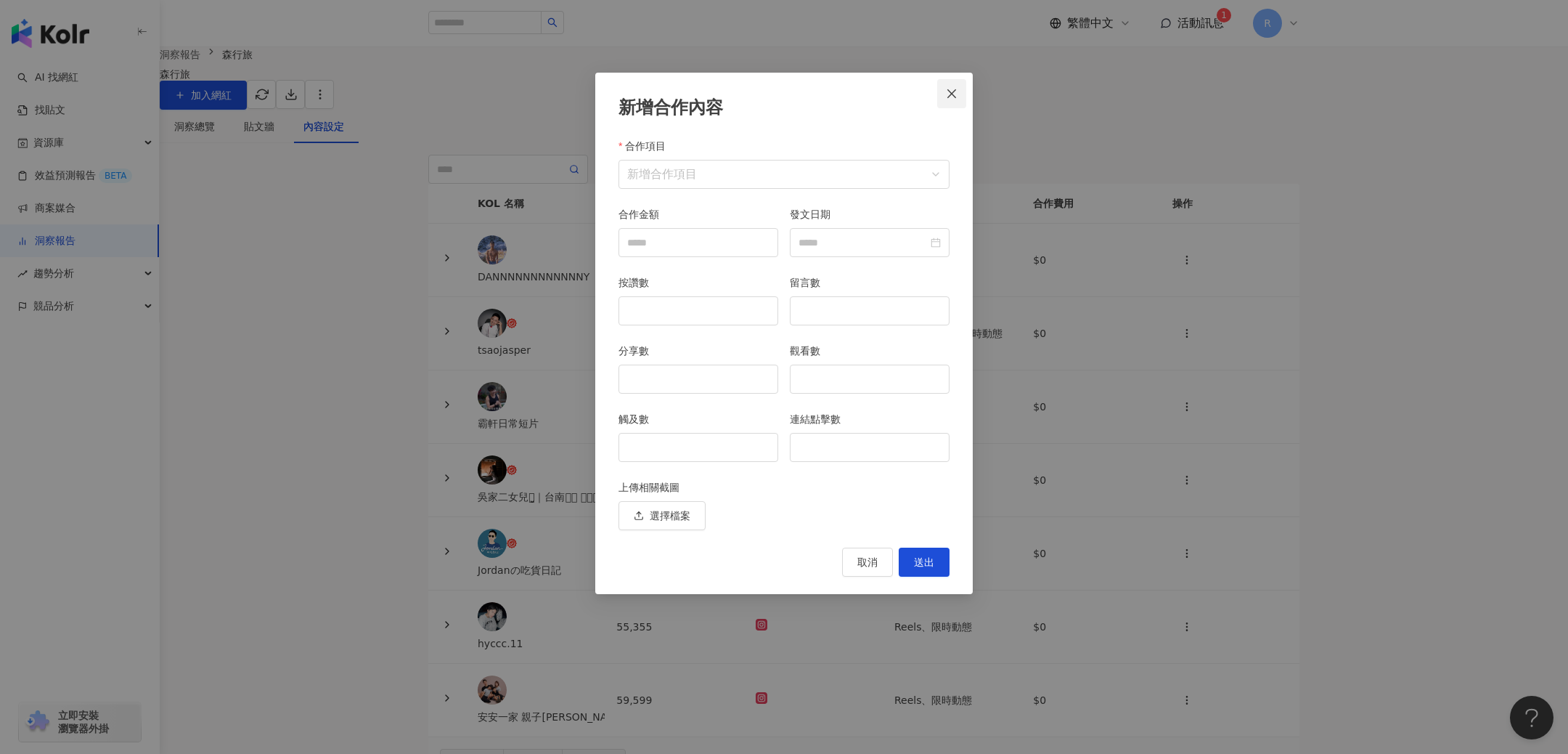
click at [952, 88] on icon "close" at bounding box center [951, 94] width 12 height 12
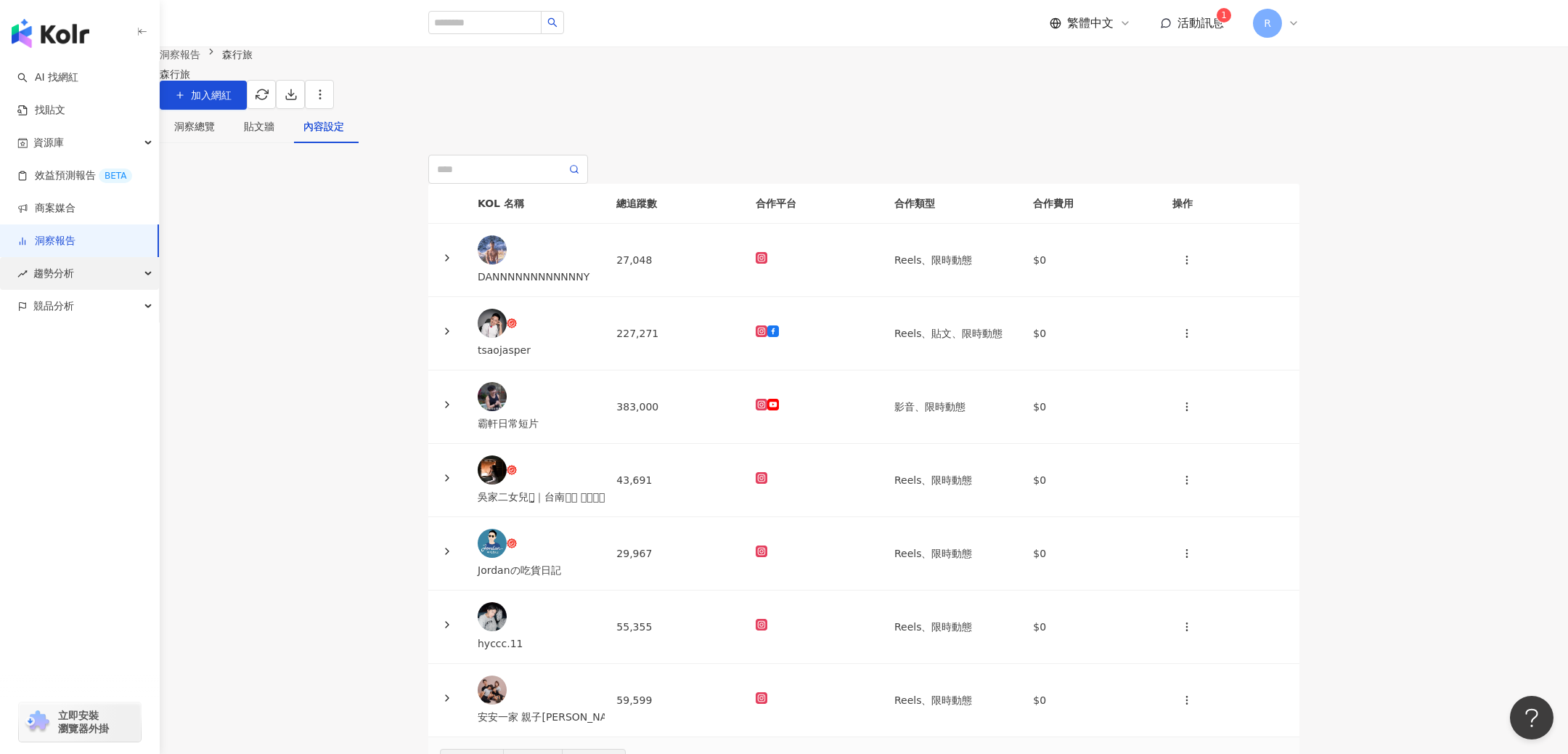
click at [114, 274] on div "趨勢分析" at bounding box center [79, 273] width 159 height 33
click at [111, 408] on div "競品分析" at bounding box center [79, 404] width 159 height 33
click at [96, 444] on link "品牌帳號分析" at bounding box center [65, 437] width 61 height 14
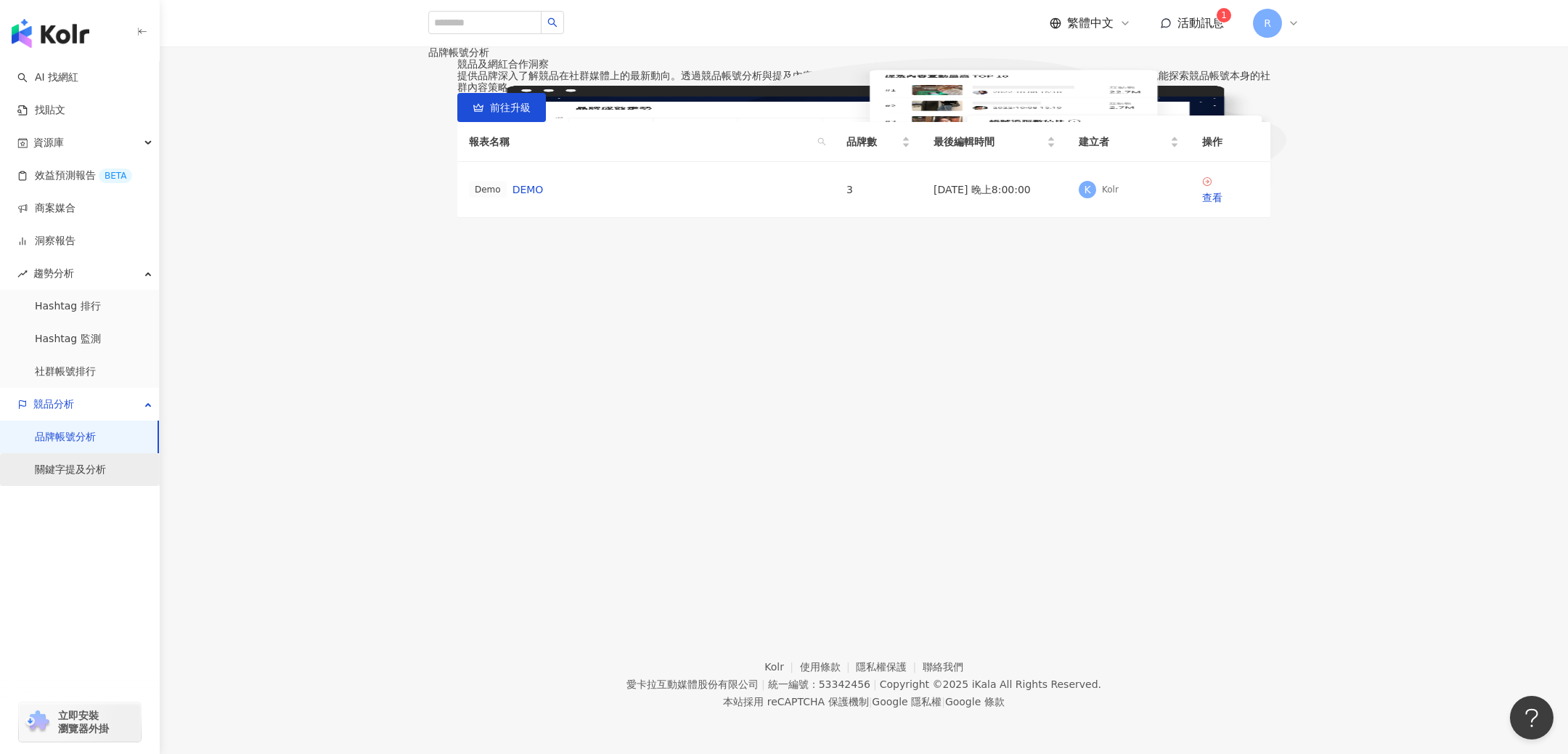
click at [105, 477] on link "關鍵字提及分析" at bounding box center [71, 469] width 71 height 14
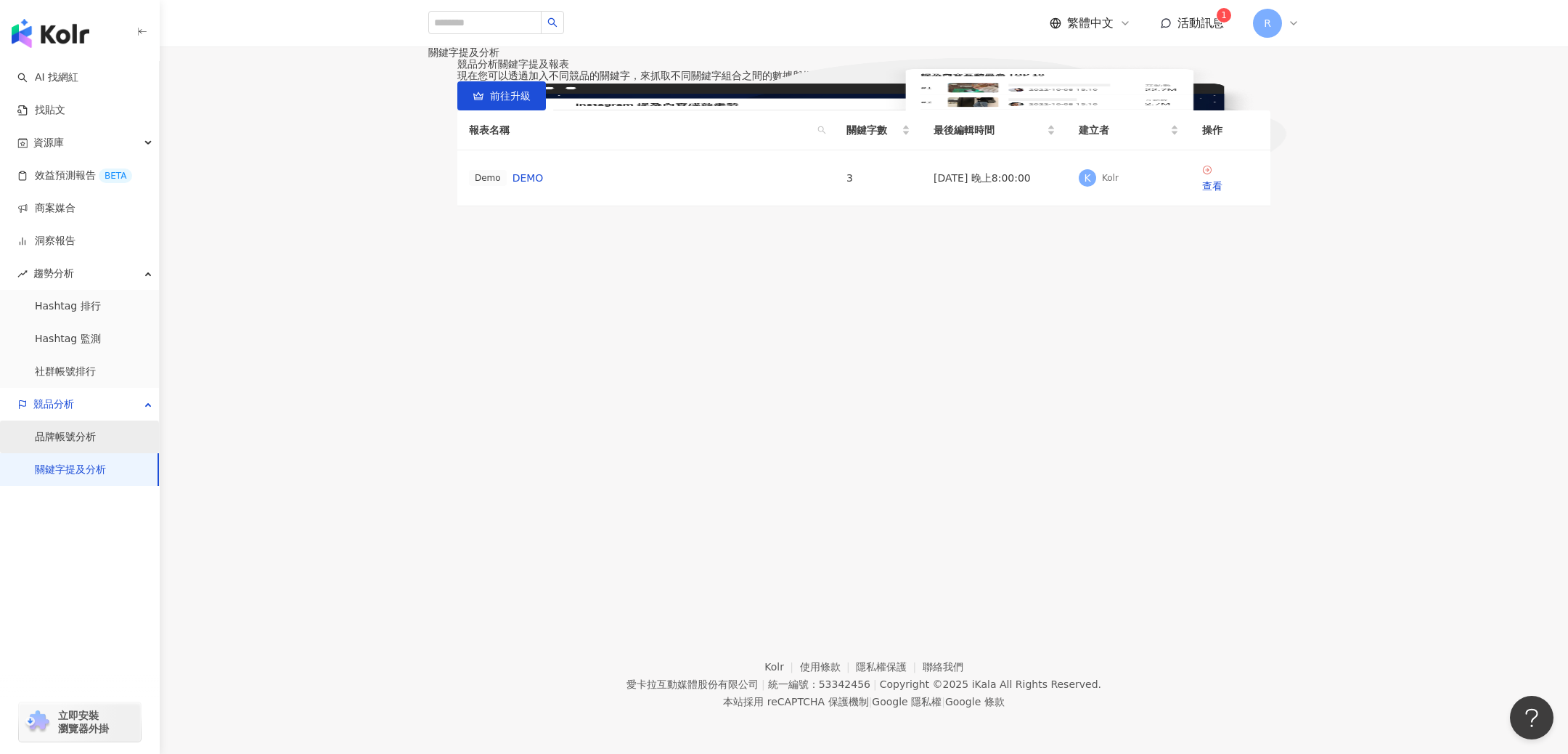
click at [96, 440] on link "品牌帳號分析" at bounding box center [65, 437] width 61 height 14
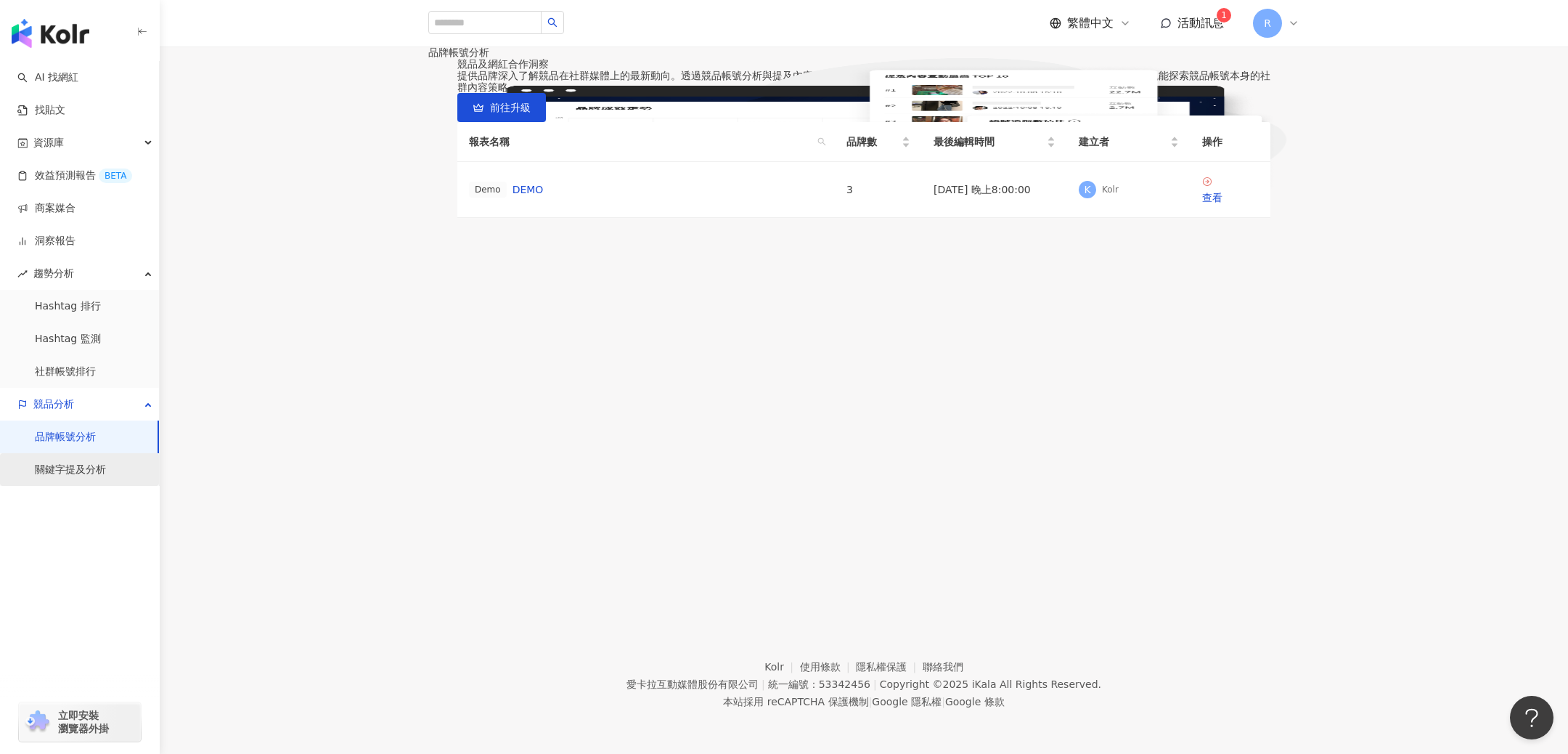
click at [106, 462] on link "關鍵字提及分析" at bounding box center [71, 469] width 71 height 14
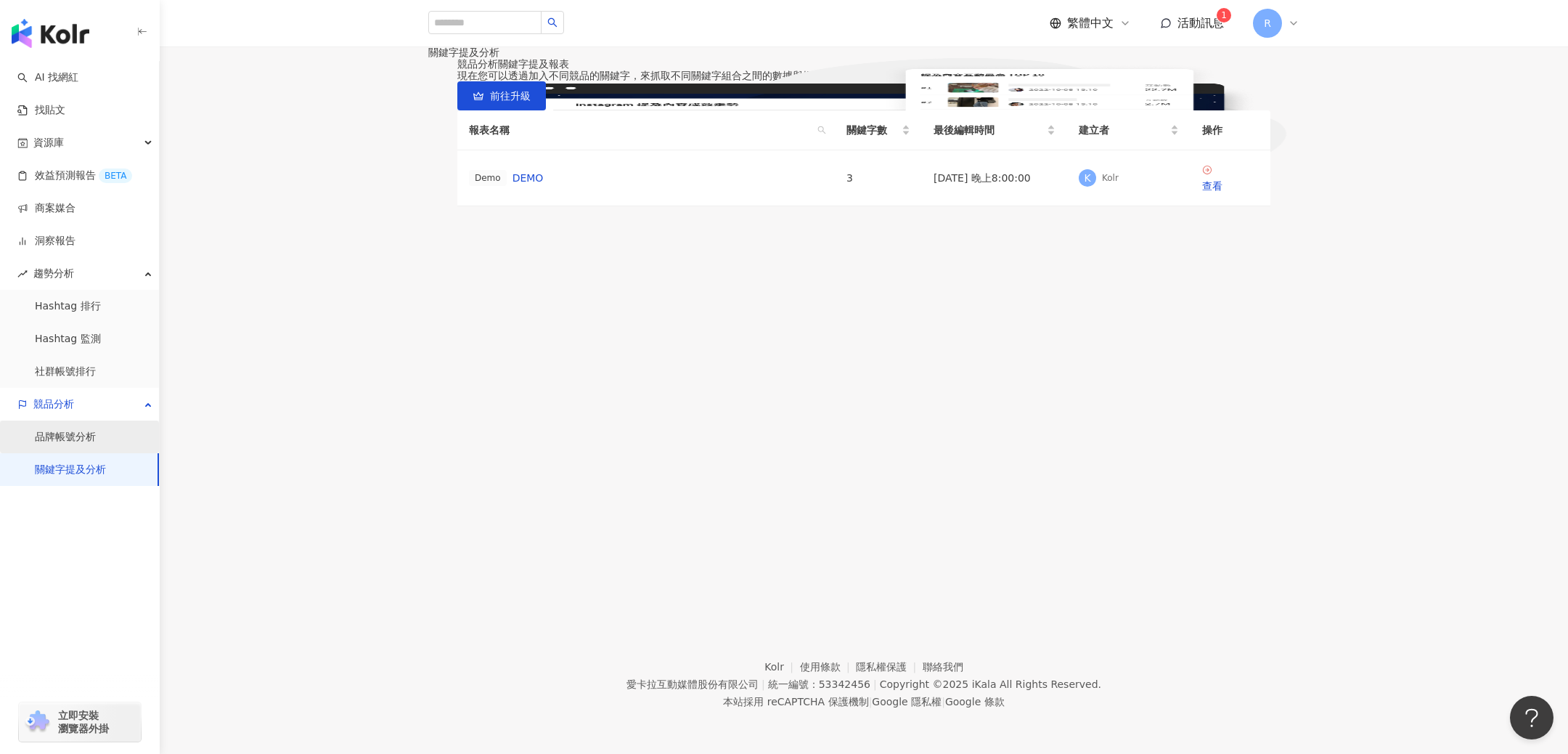
click at [96, 436] on link "品牌帳號分析" at bounding box center [65, 437] width 61 height 14
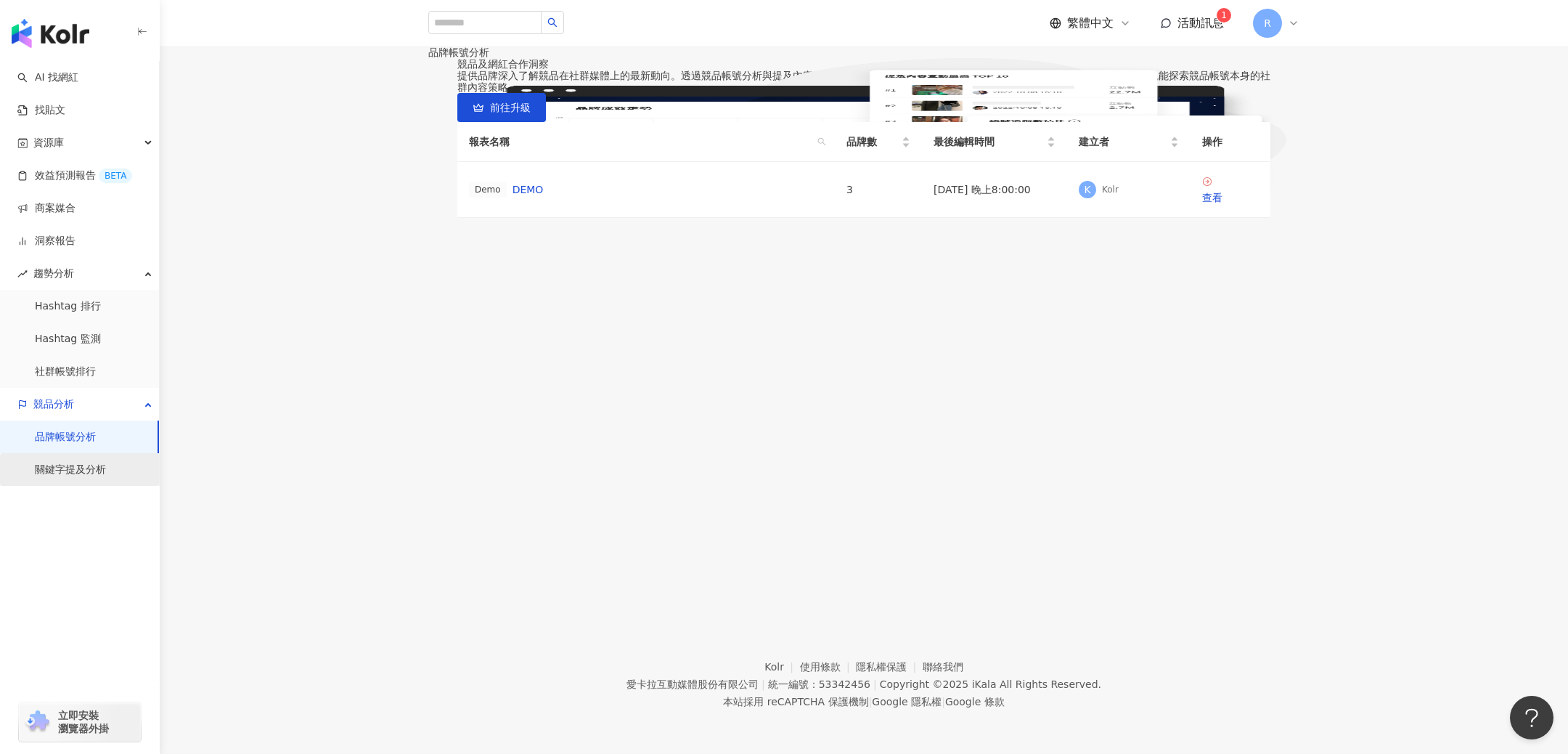
click at [63, 469] on link "關鍵字提及分析" at bounding box center [71, 469] width 71 height 14
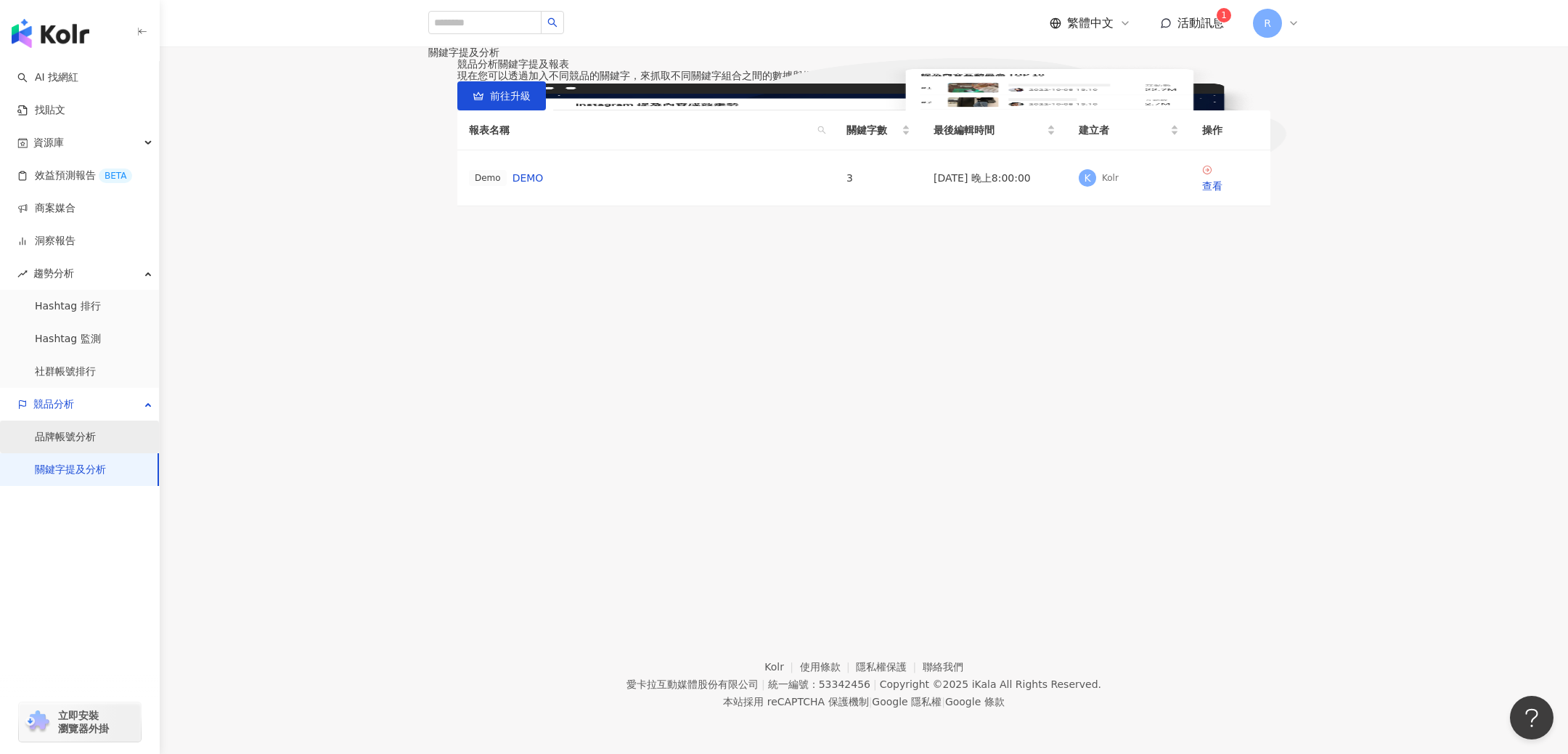
click at [80, 443] on link "品牌帳號分析" at bounding box center [65, 437] width 61 height 14
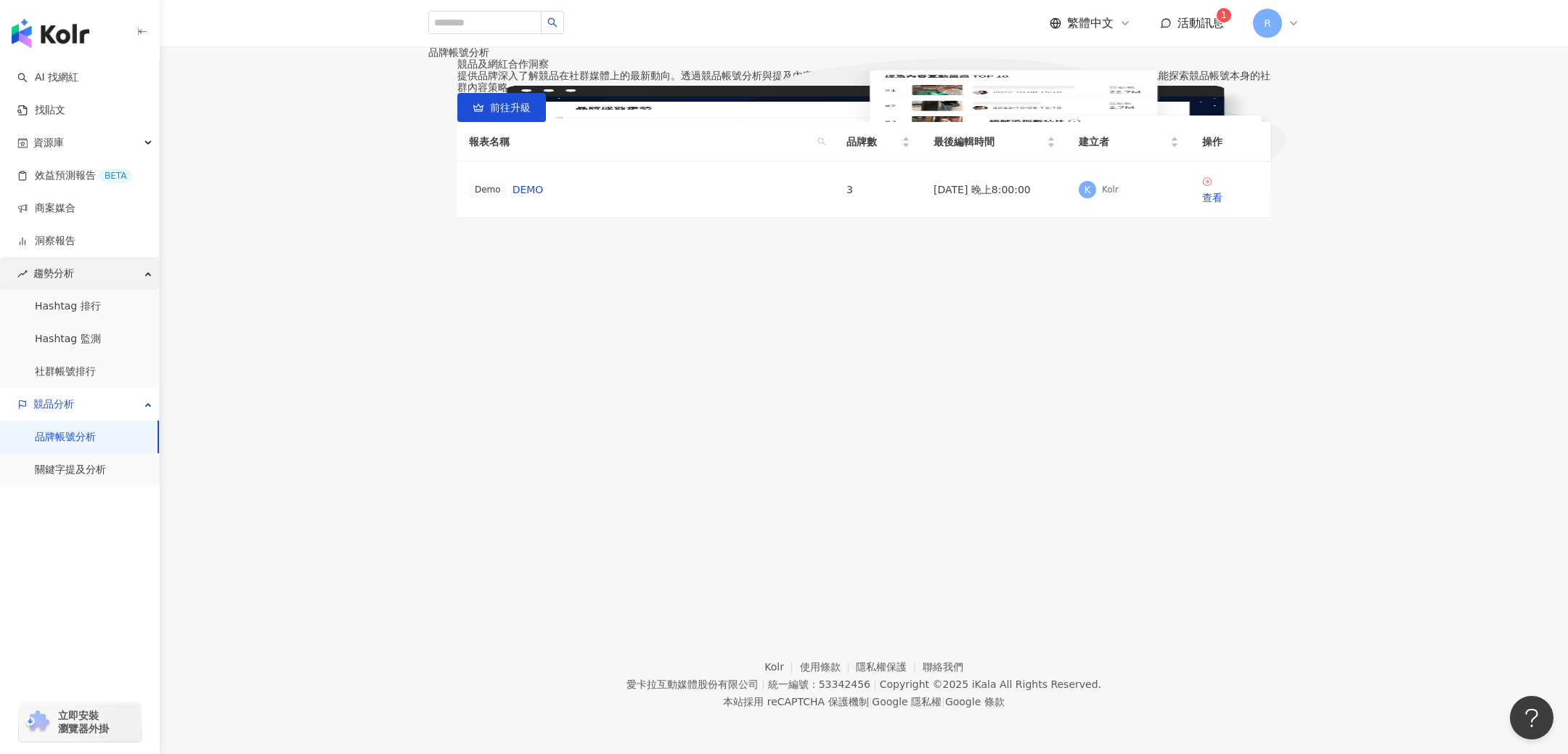
click at [71, 275] on span "趨勢分析" at bounding box center [53, 273] width 40 height 33
click at [72, 313] on link "Hashtag 排行" at bounding box center [67, 306] width 66 height 14
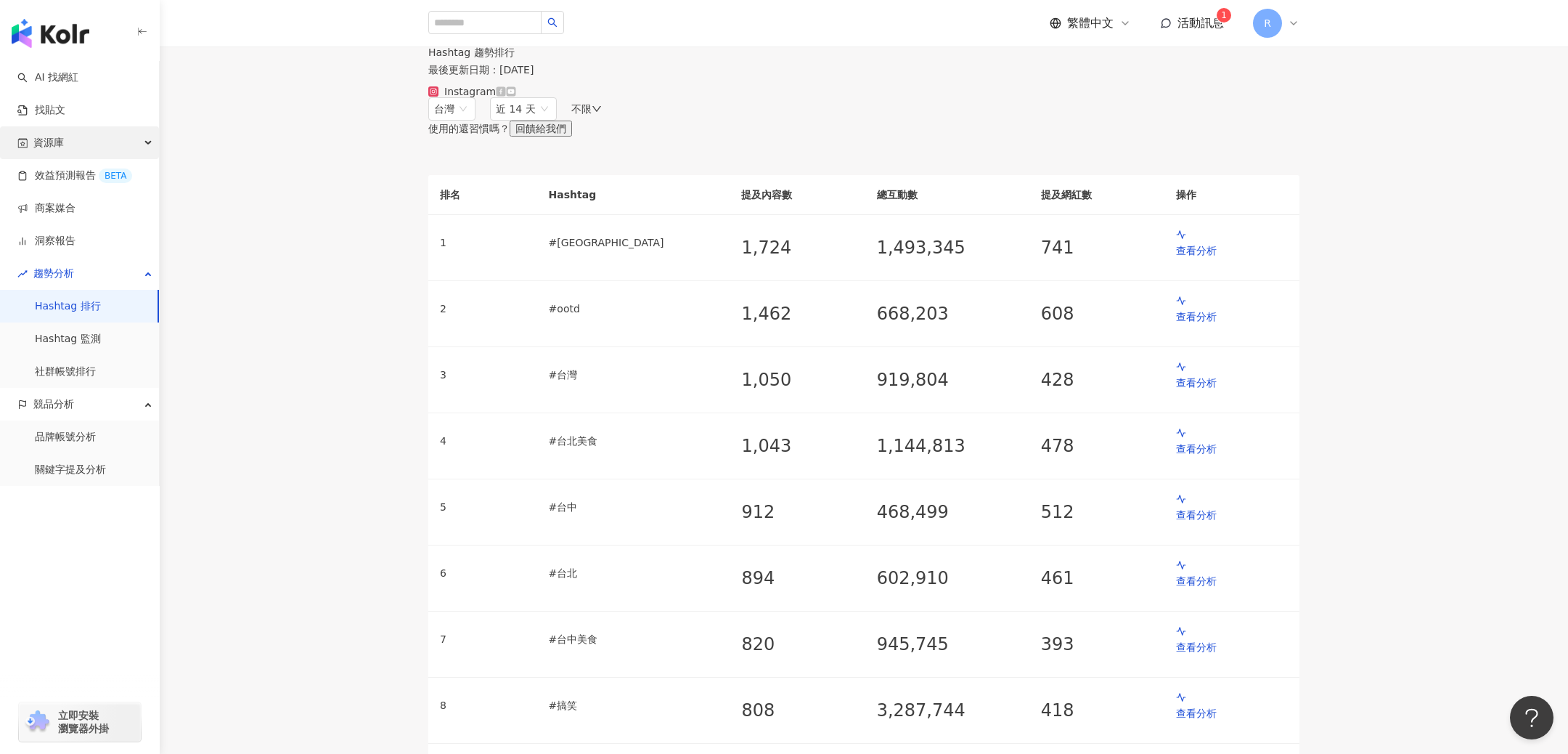
click at [64, 139] on div "資源庫" at bounding box center [79, 142] width 159 height 33
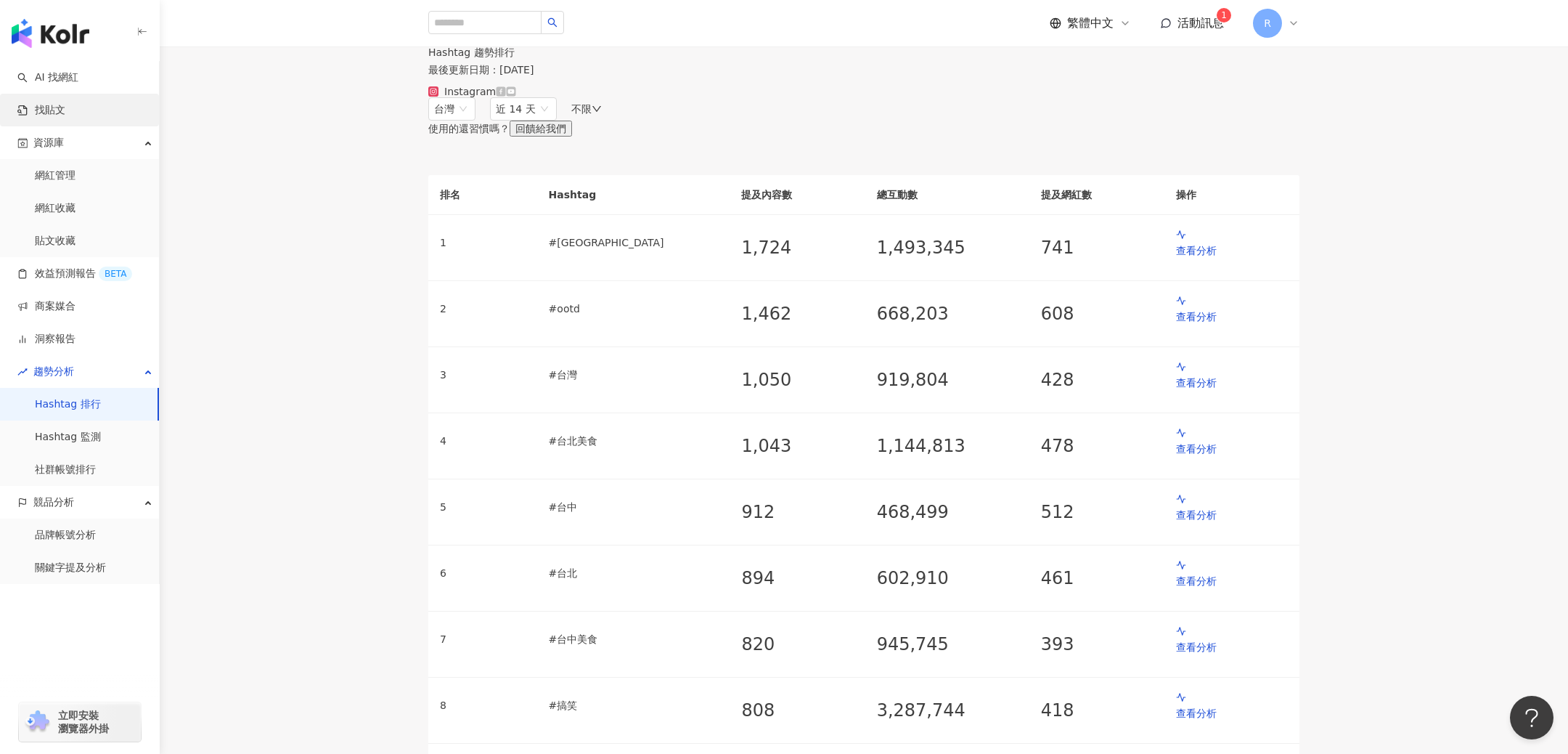
click at [65, 113] on link "找貼文" at bounding box center [41, 110] width 48 height 14
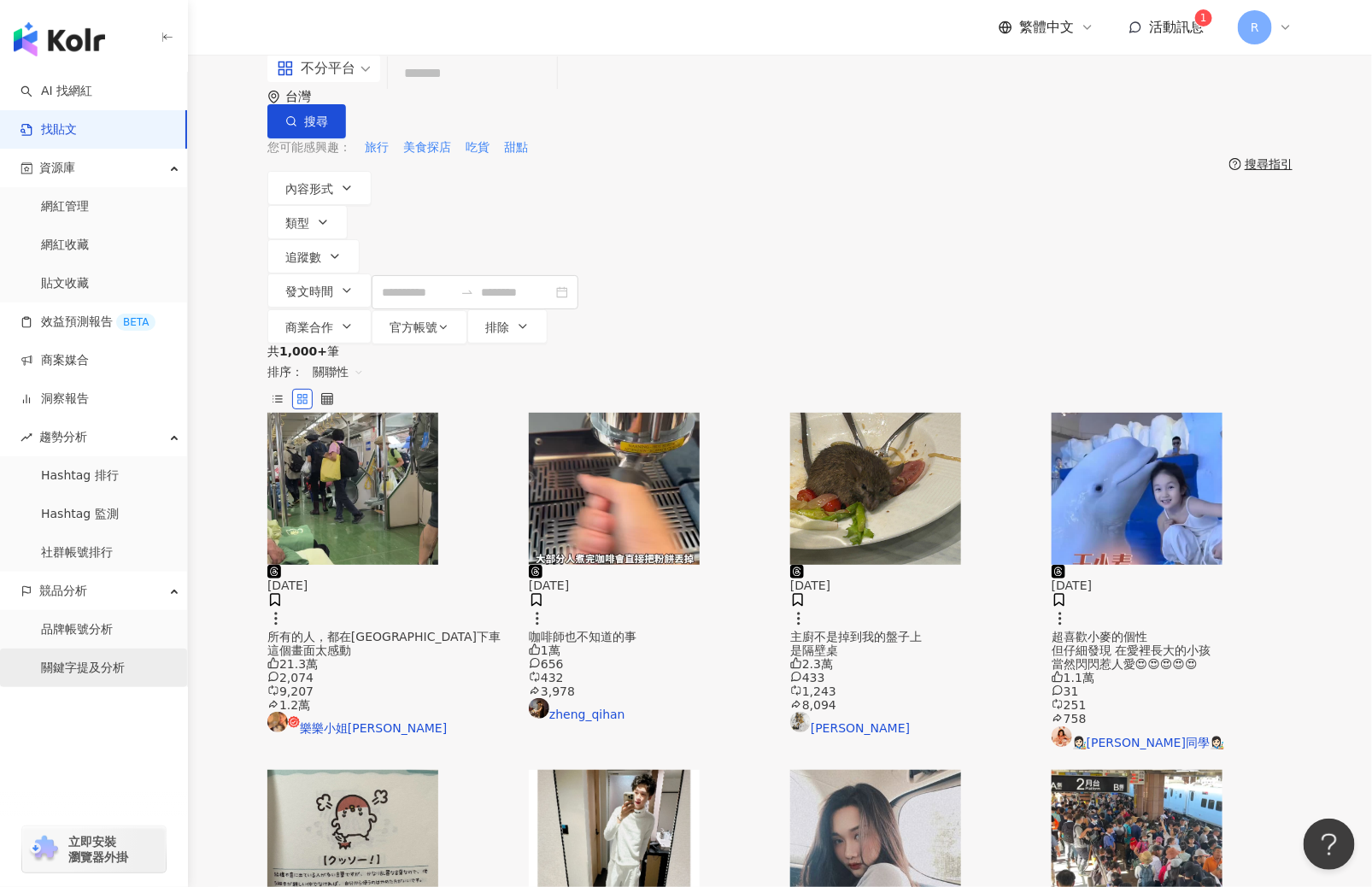
click at [105, 676] on link "關鍵字提及分析" at bounding box center [83, 668] width 84 height 17
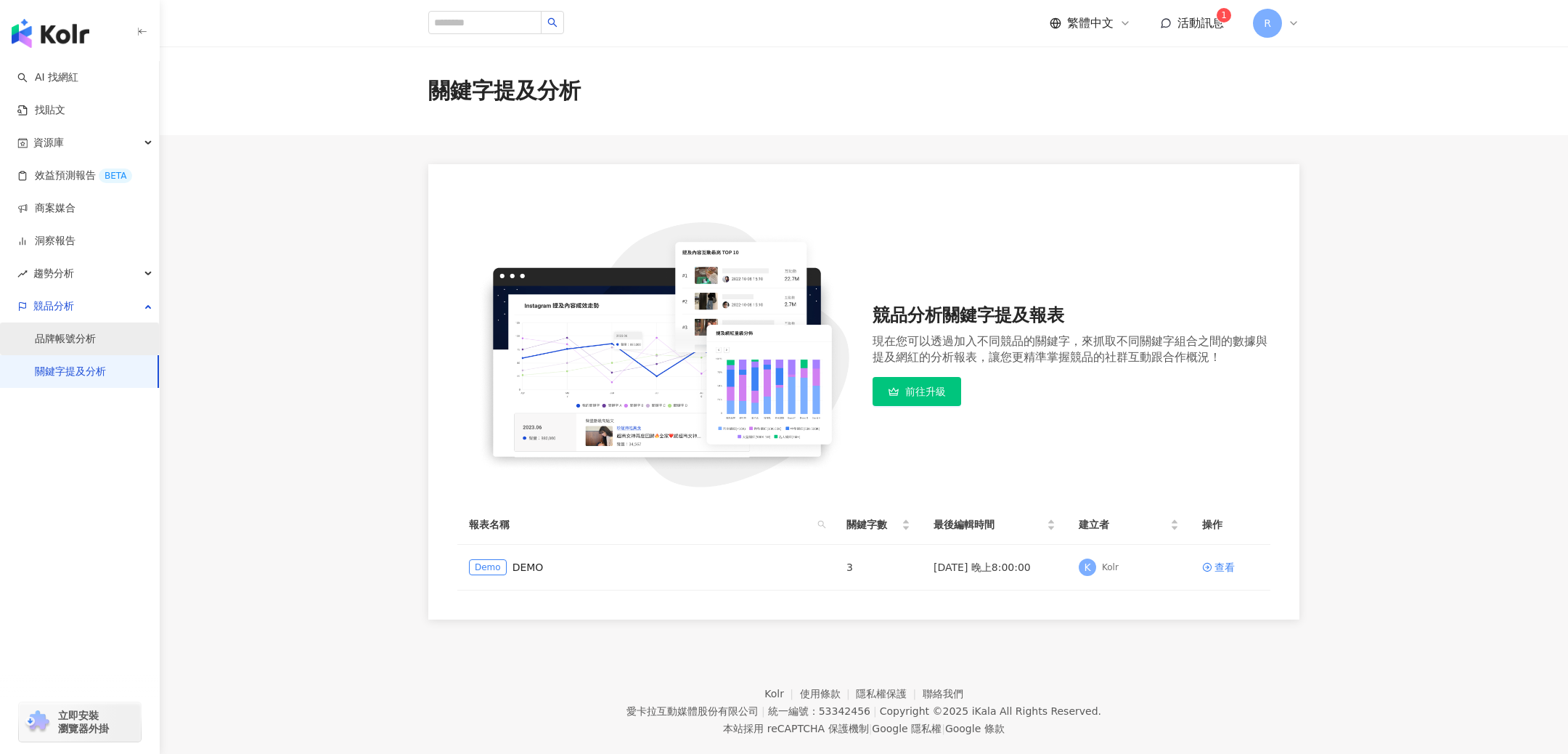
click at [58, 339] on link "品牌帳號分析" at bounding box center [65, 339] width 61 height 14
